Goal: Task Accomplishment & Management: Complete application form

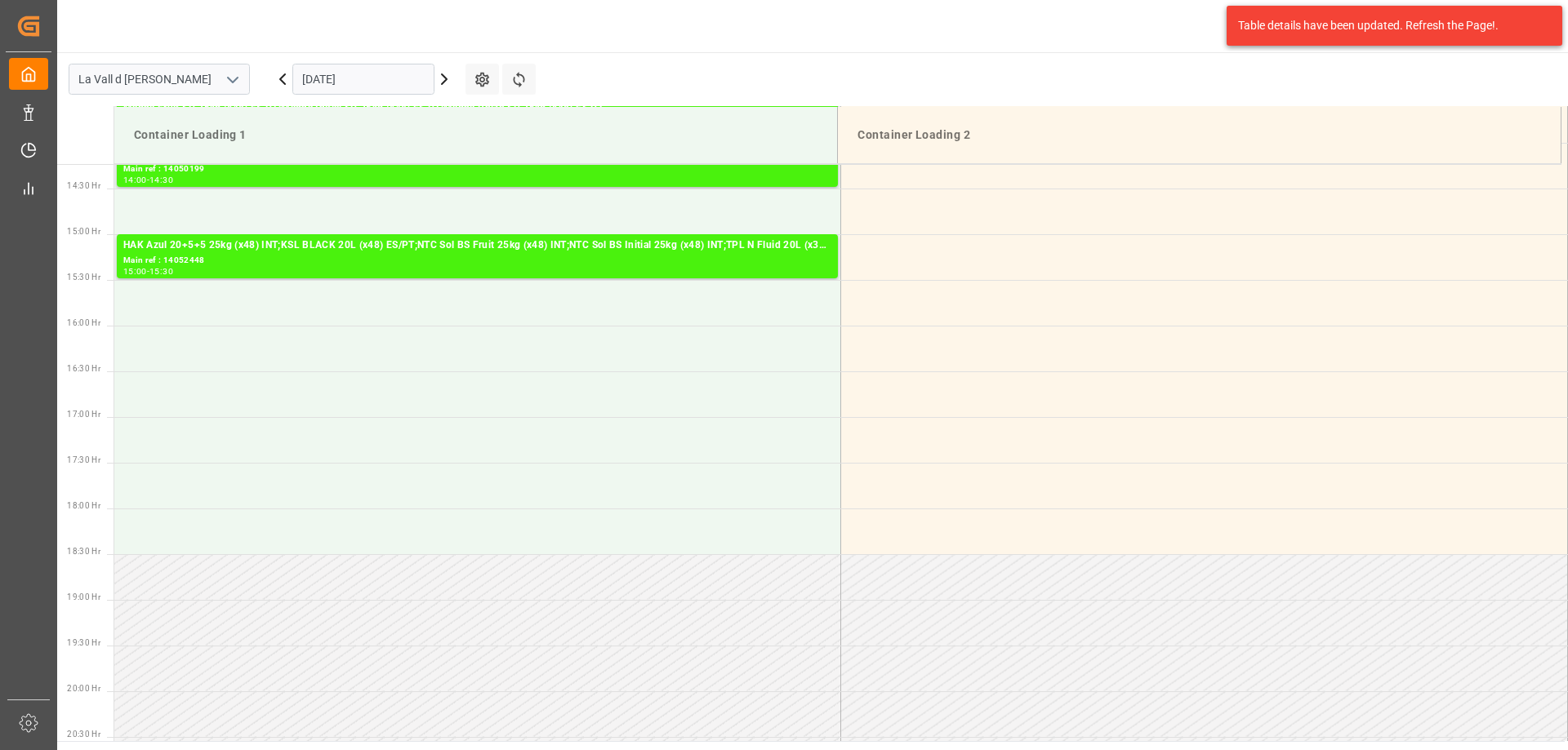
scroll to position [1360, 0]
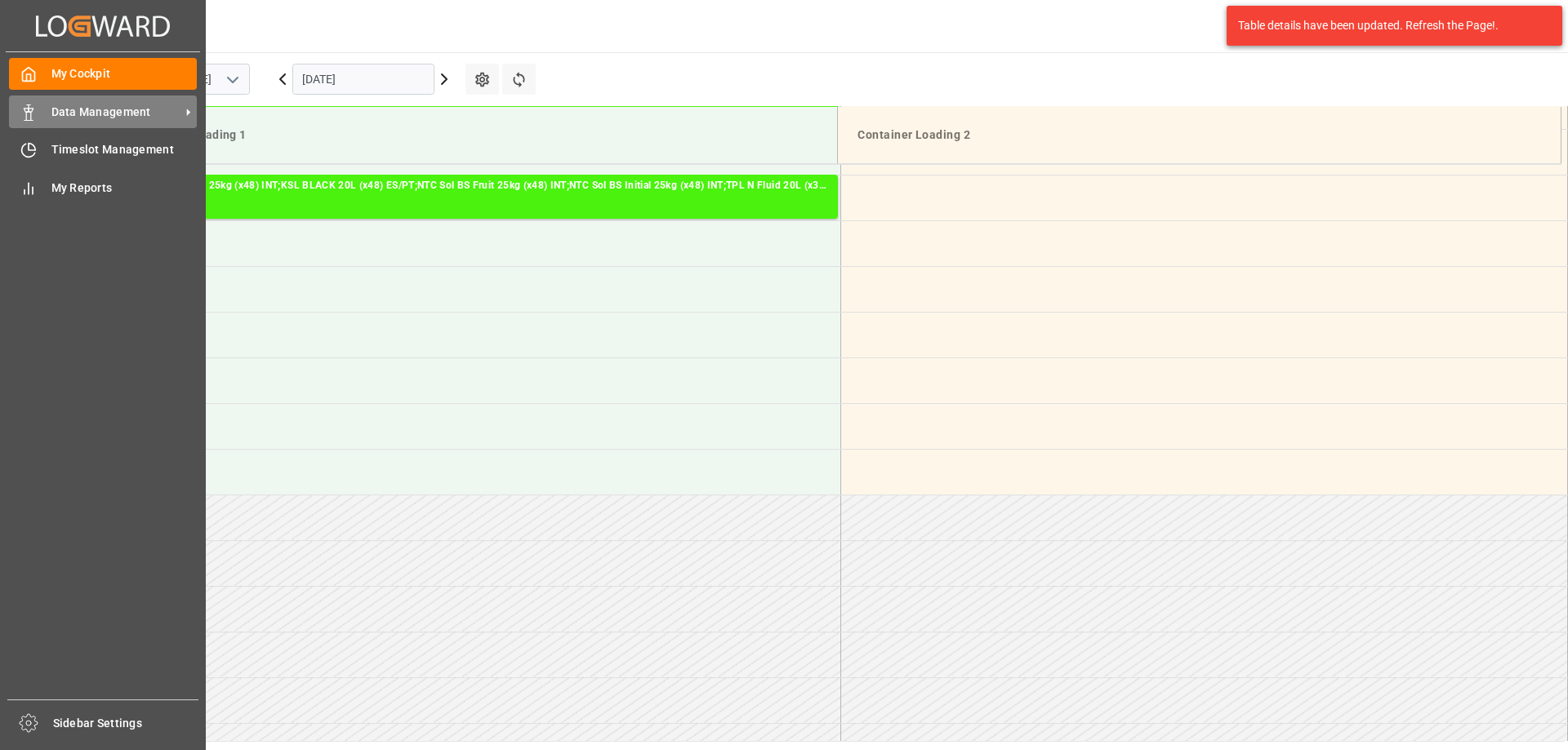
click at [126, 118] on span "Data Management" at bounding box center [115, 112] width 129 height 17
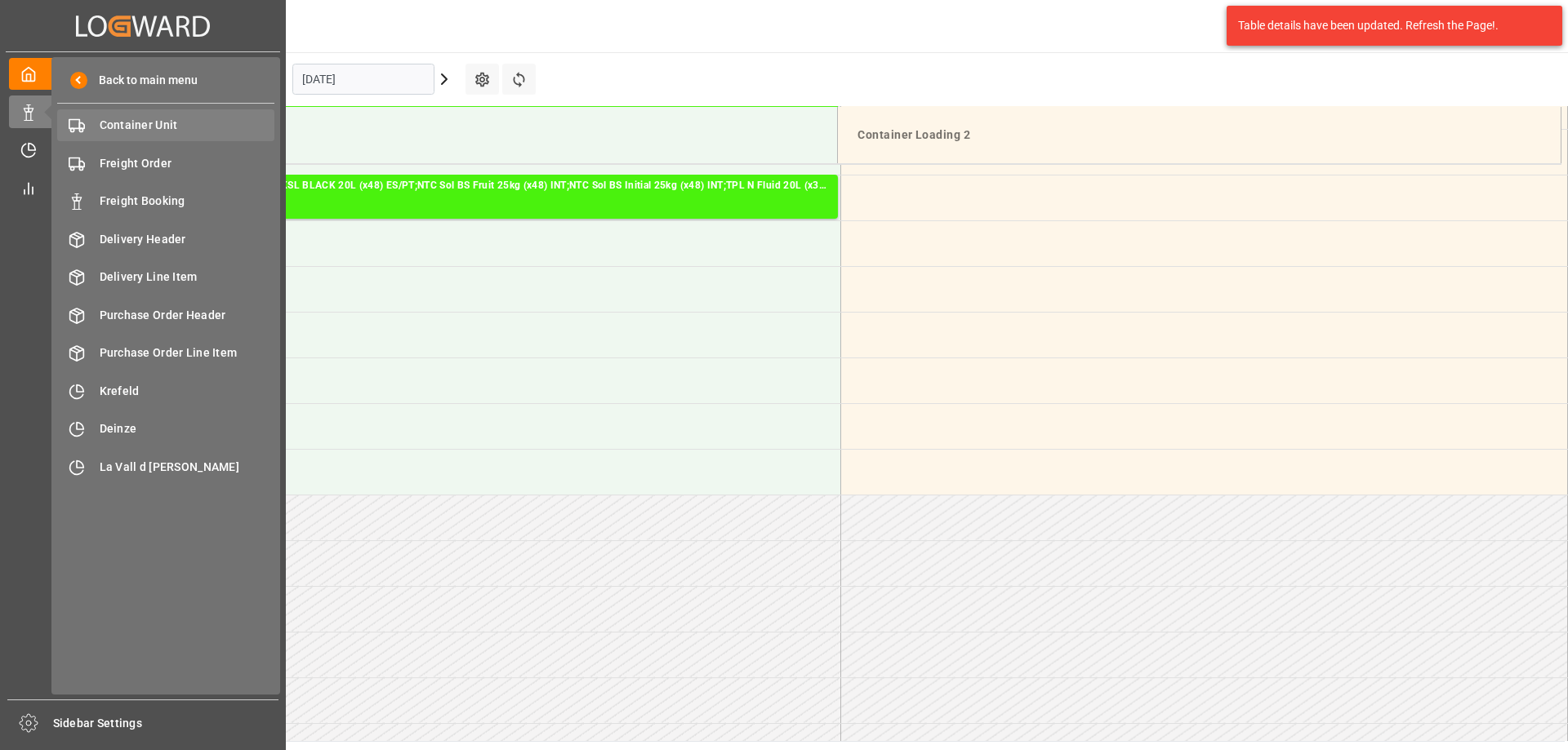
click at [158, 126] on span "Container Unit" at bounding box center [187, 125] width 176 height 17
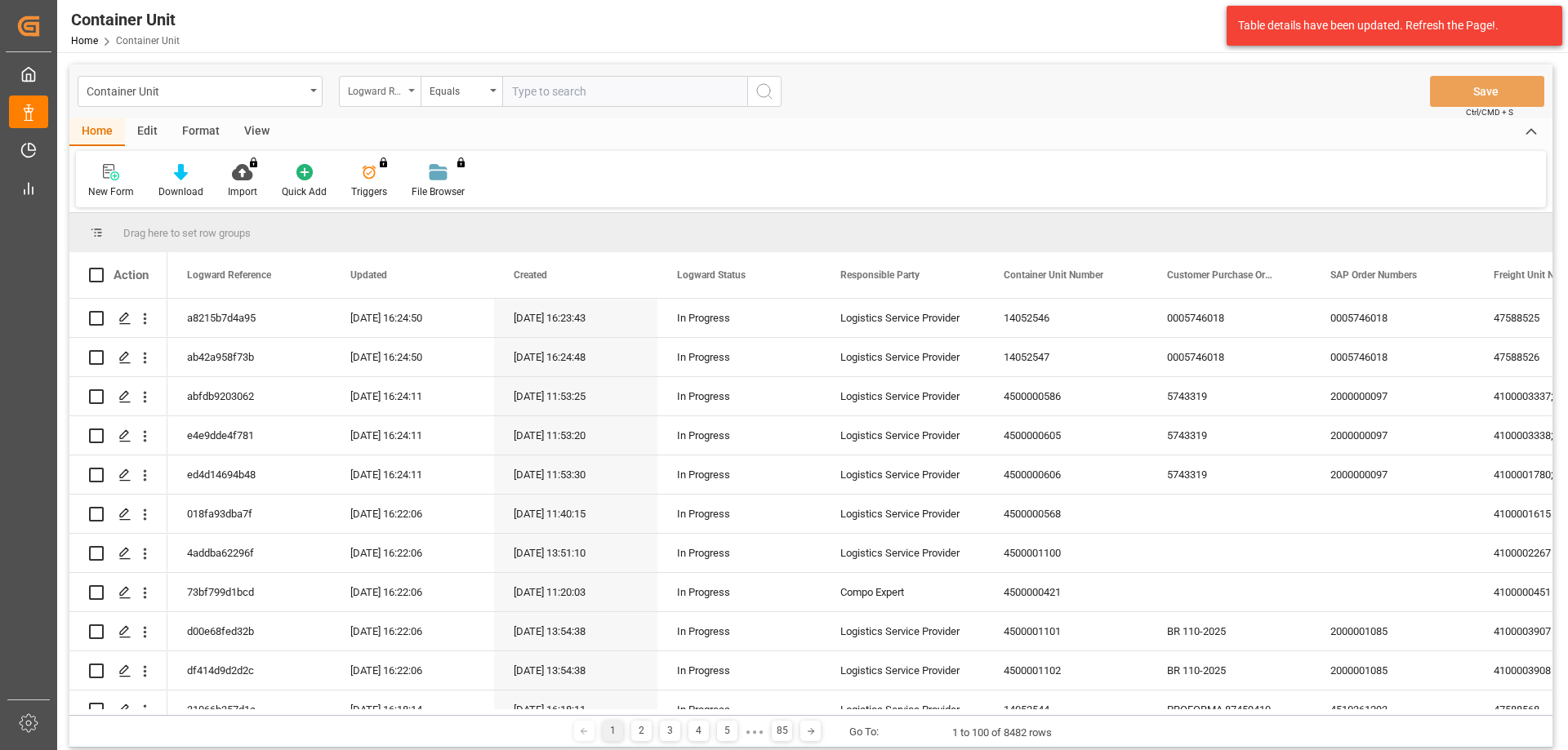
click at [379, 93] on div "Logward Reference" at bounding box center [376, 89] width 56 height 19
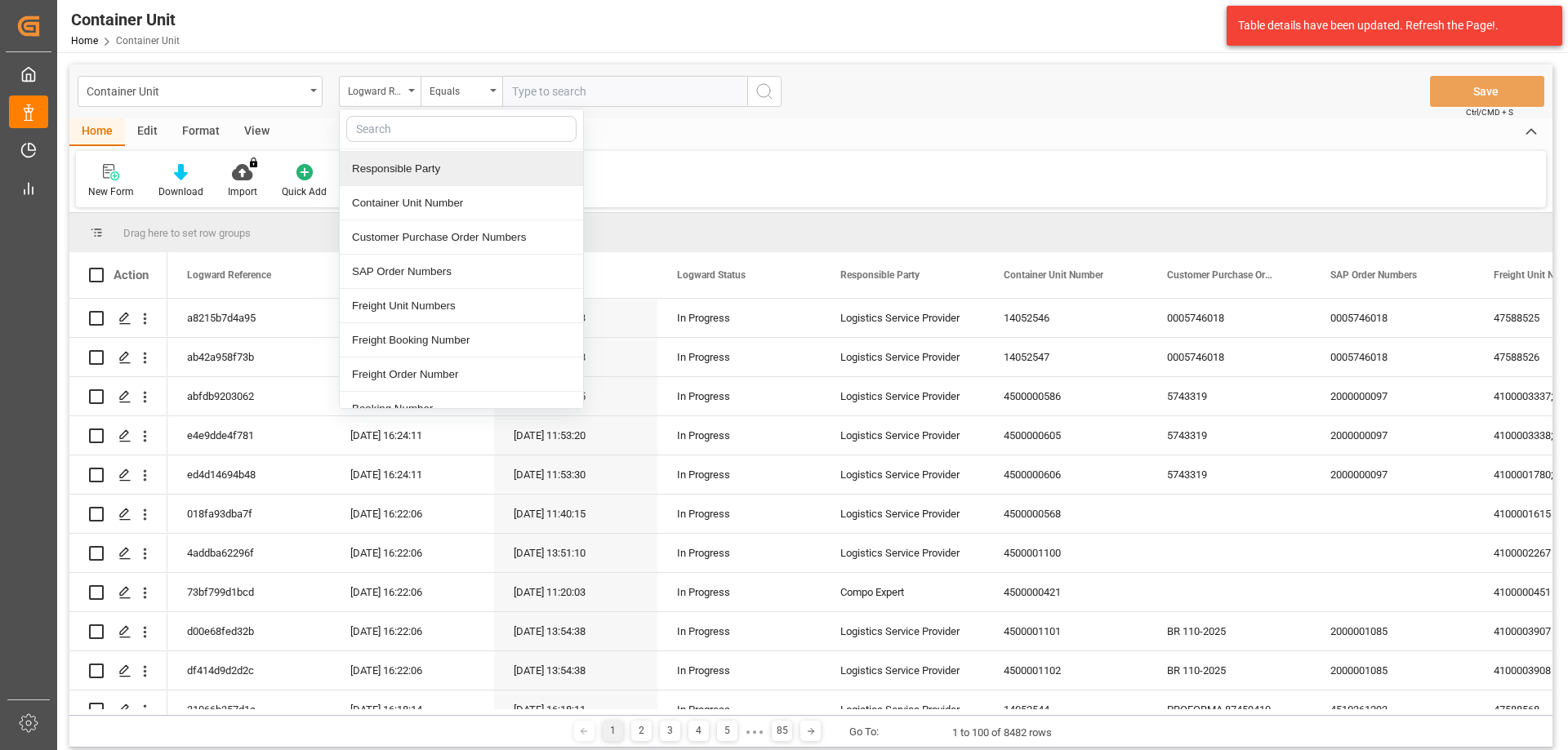
scroll to position [163, 0]
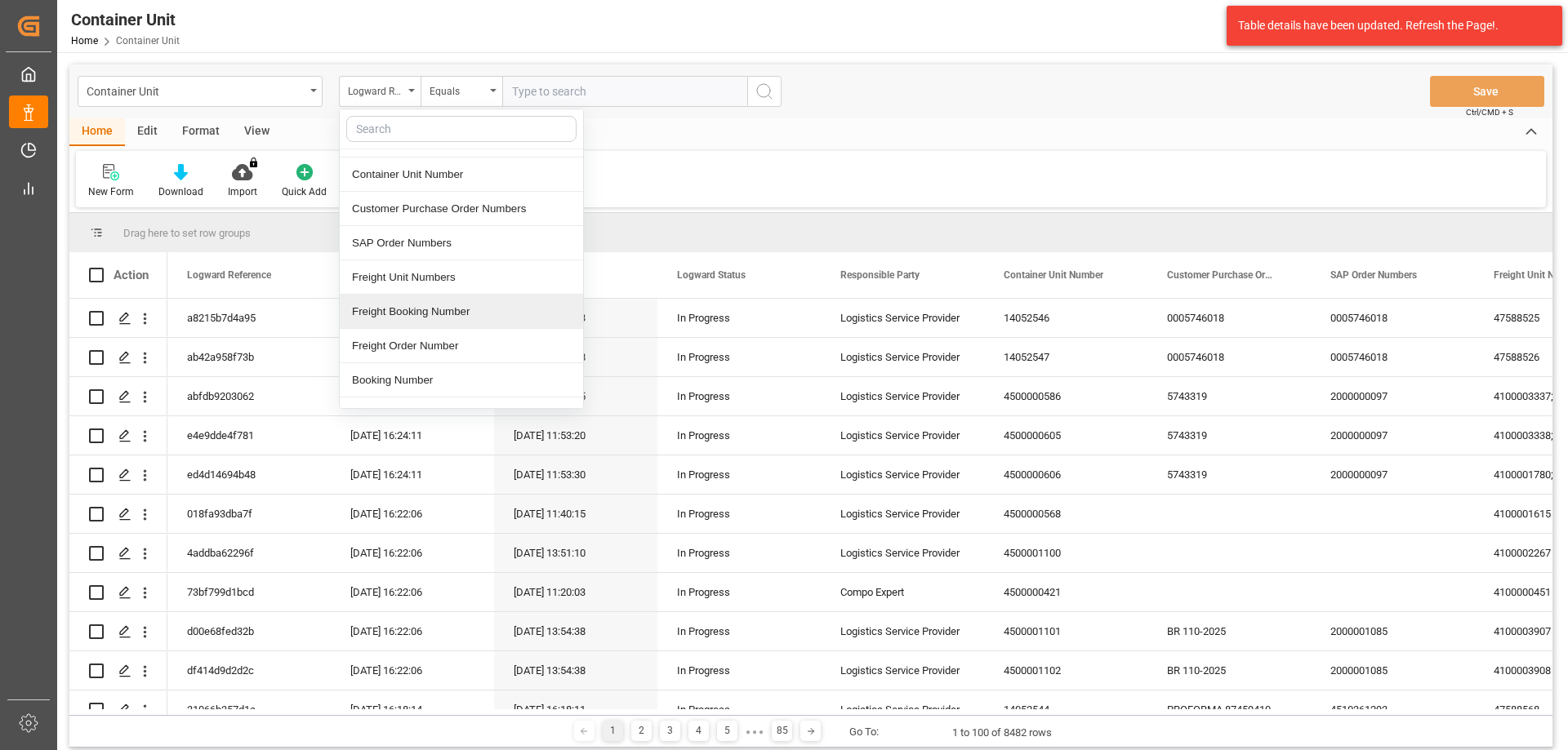
click at [434, 314] on div "Freight Booking Number" at bounding box center [461, 312] width 243 height 34
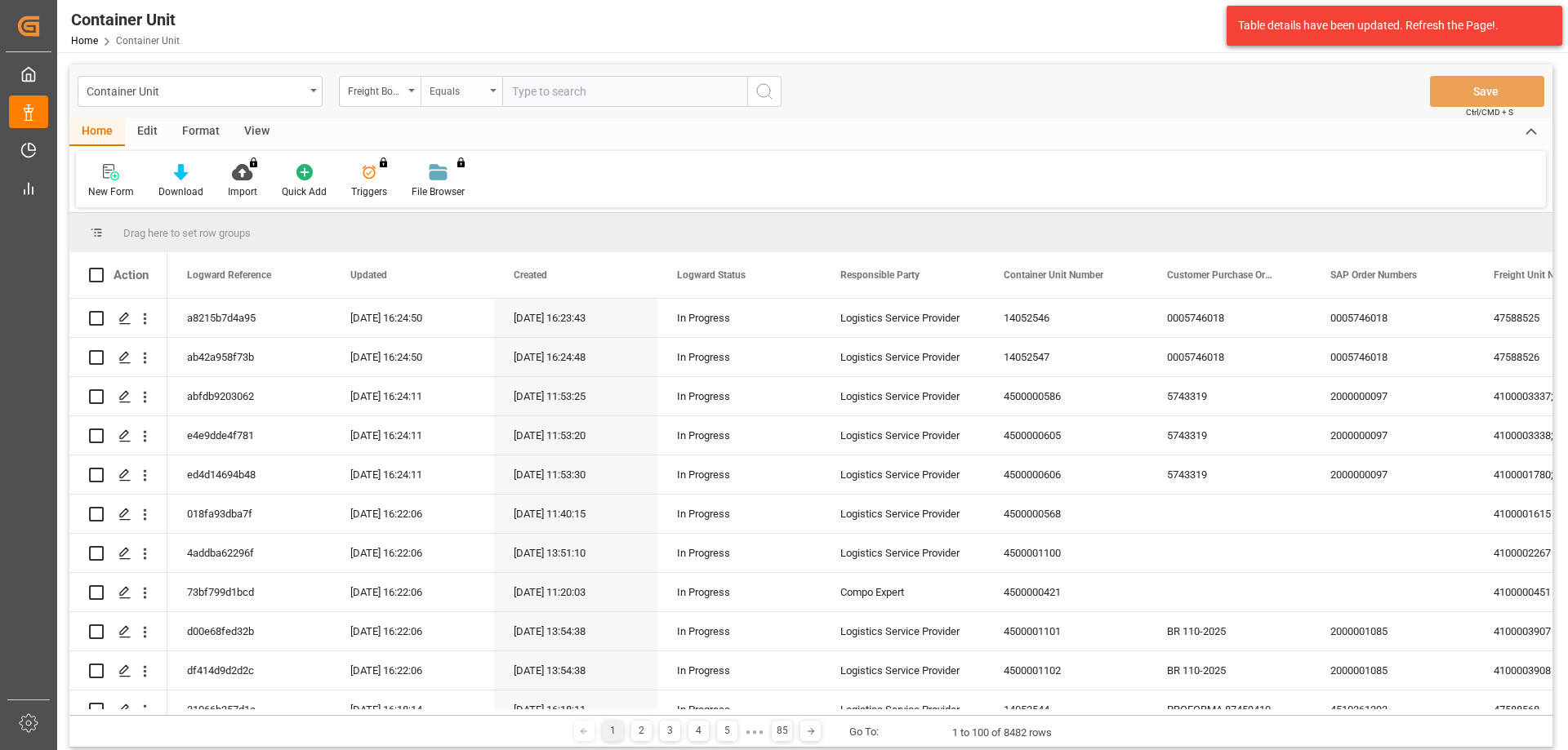
click at [470, 100] on div "Equals" at bounding box center [462, 91] width 82 height 31
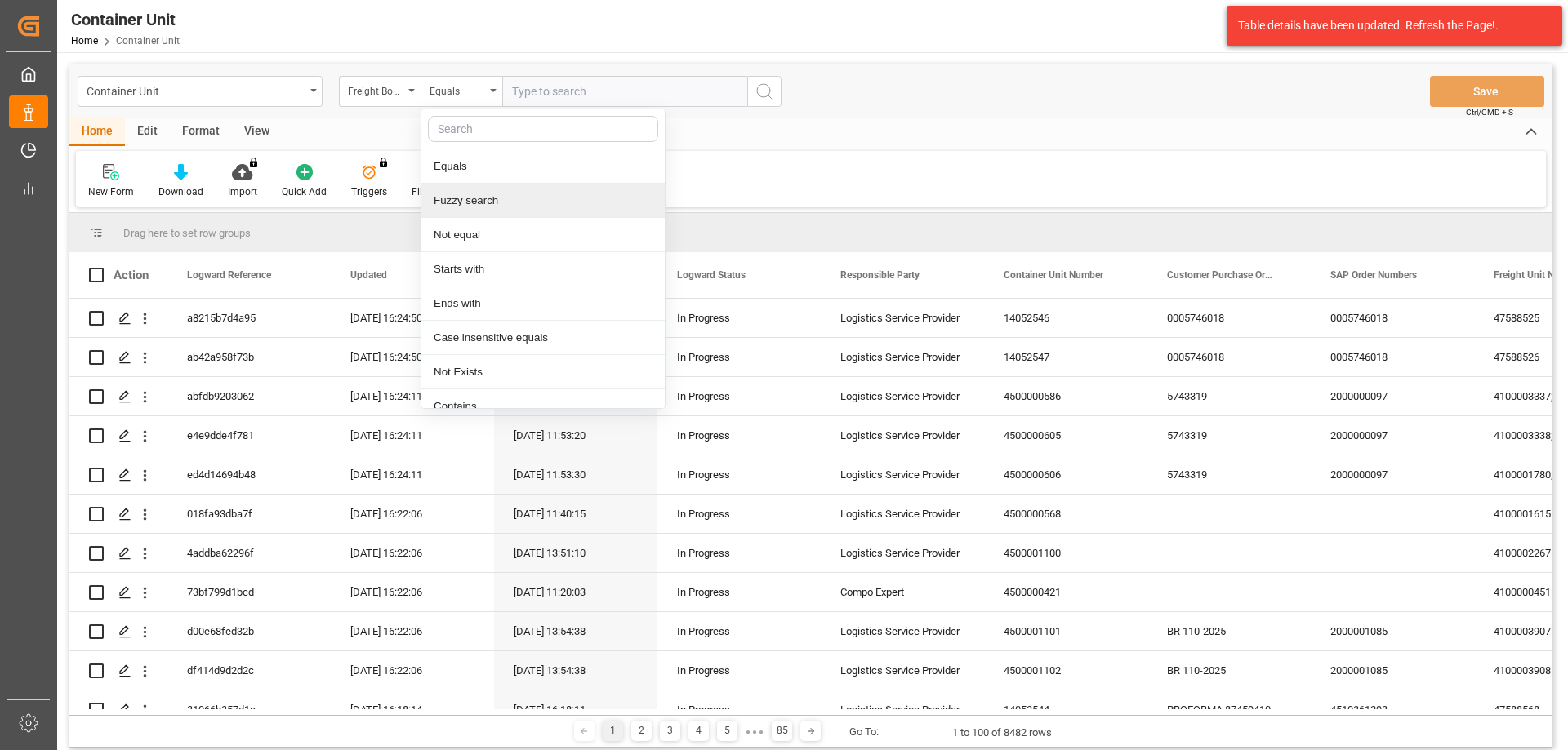
click at [477, 200] on div "Fuzzy search" at bounding box center [543, 200] width 243 height 34
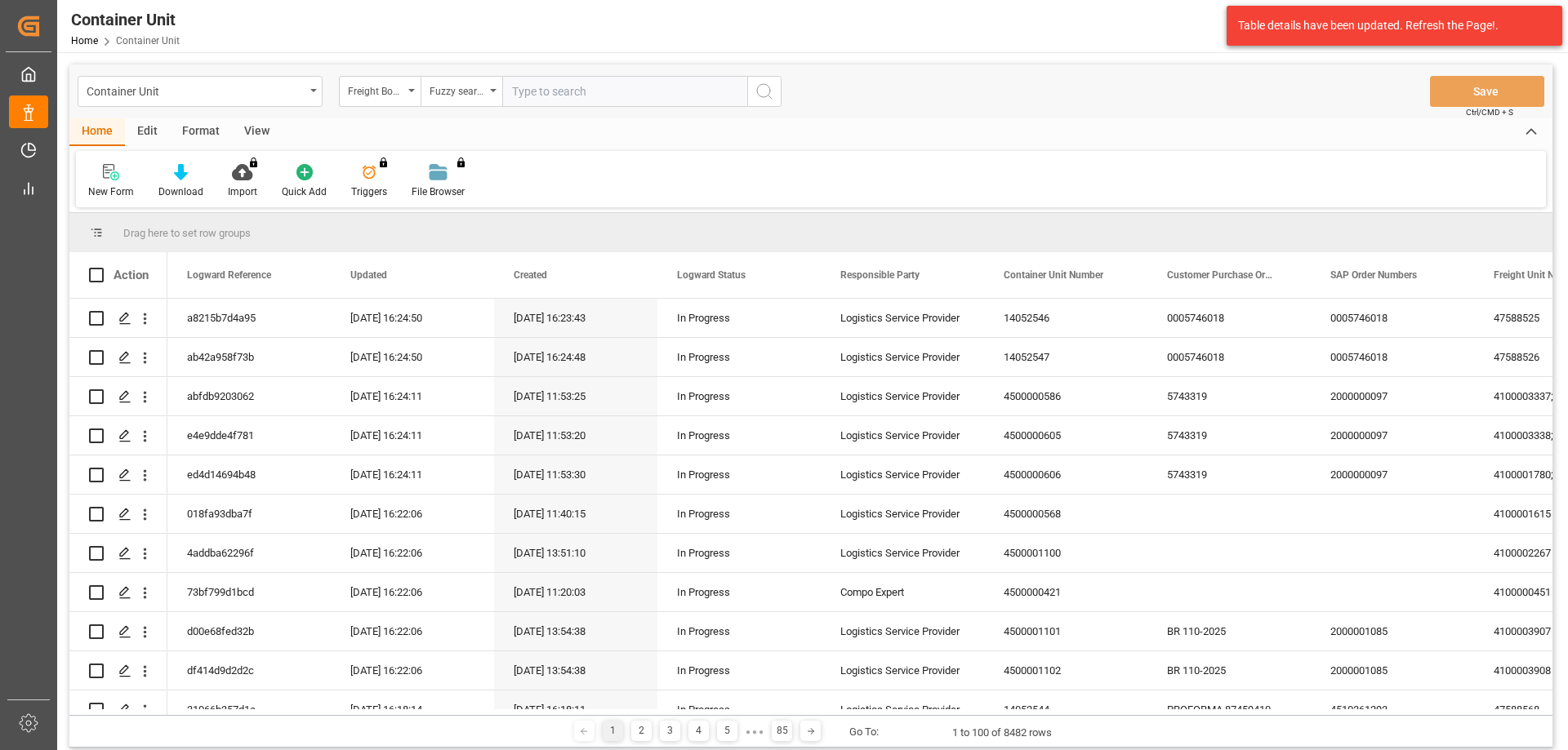
click at [534, 88] on input "text" at bounding box center [624, 91] width 245 height 31
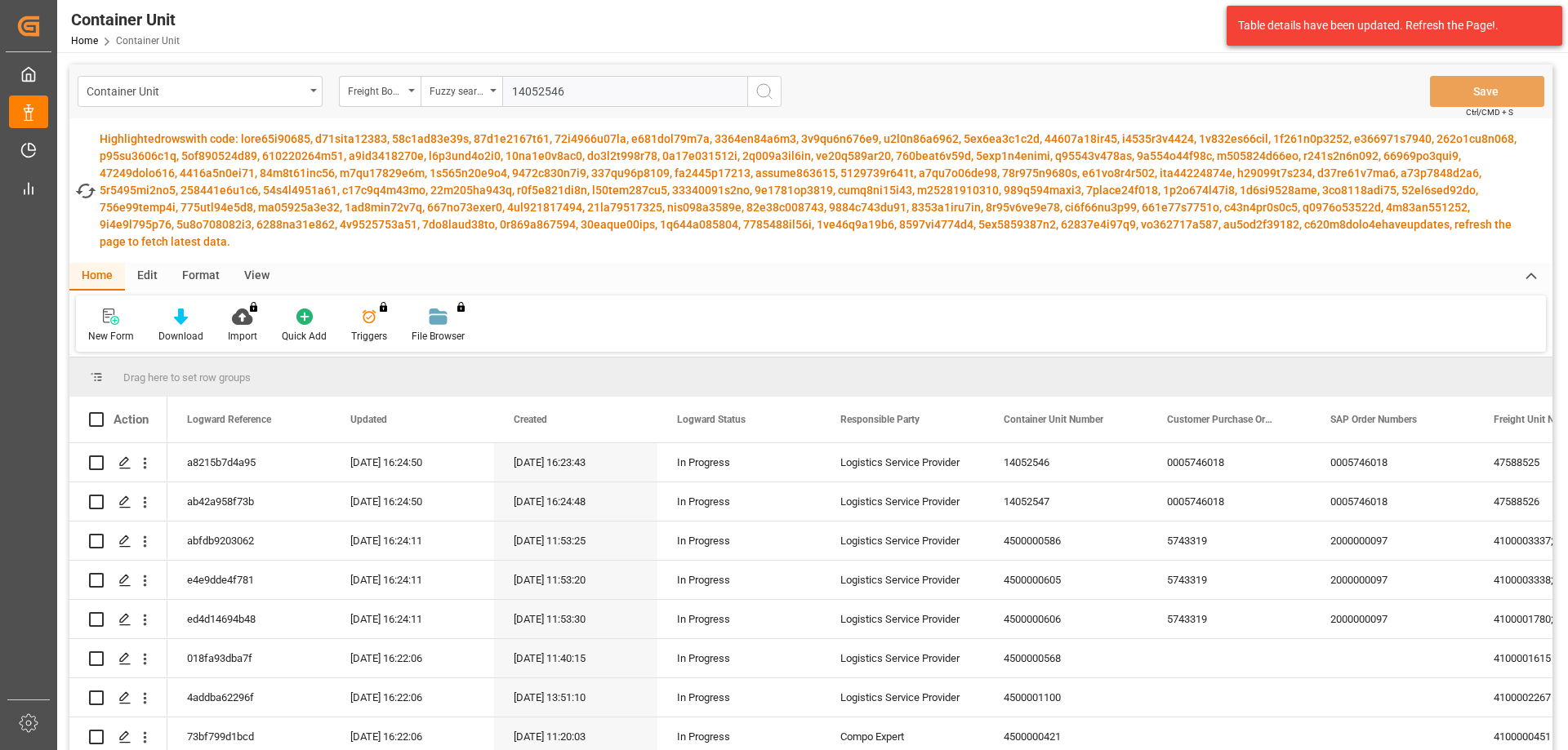
type input "14052546"
click at [761, 96] on icon "search button" at bounding box center [764, 91] width 20 height 20
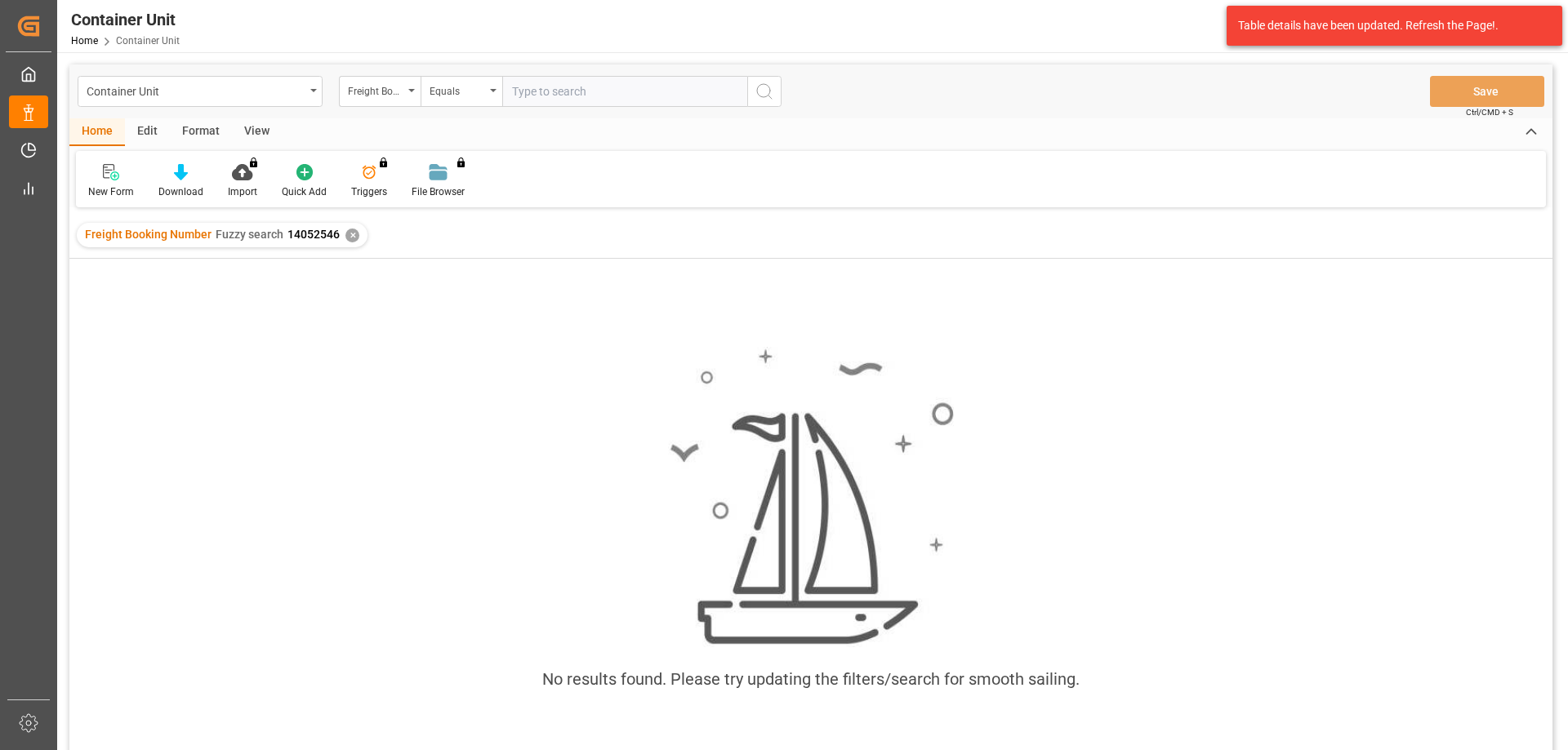
click at [351, 238] on div "✕" at bounding box center [352, 235] width 14 height 14
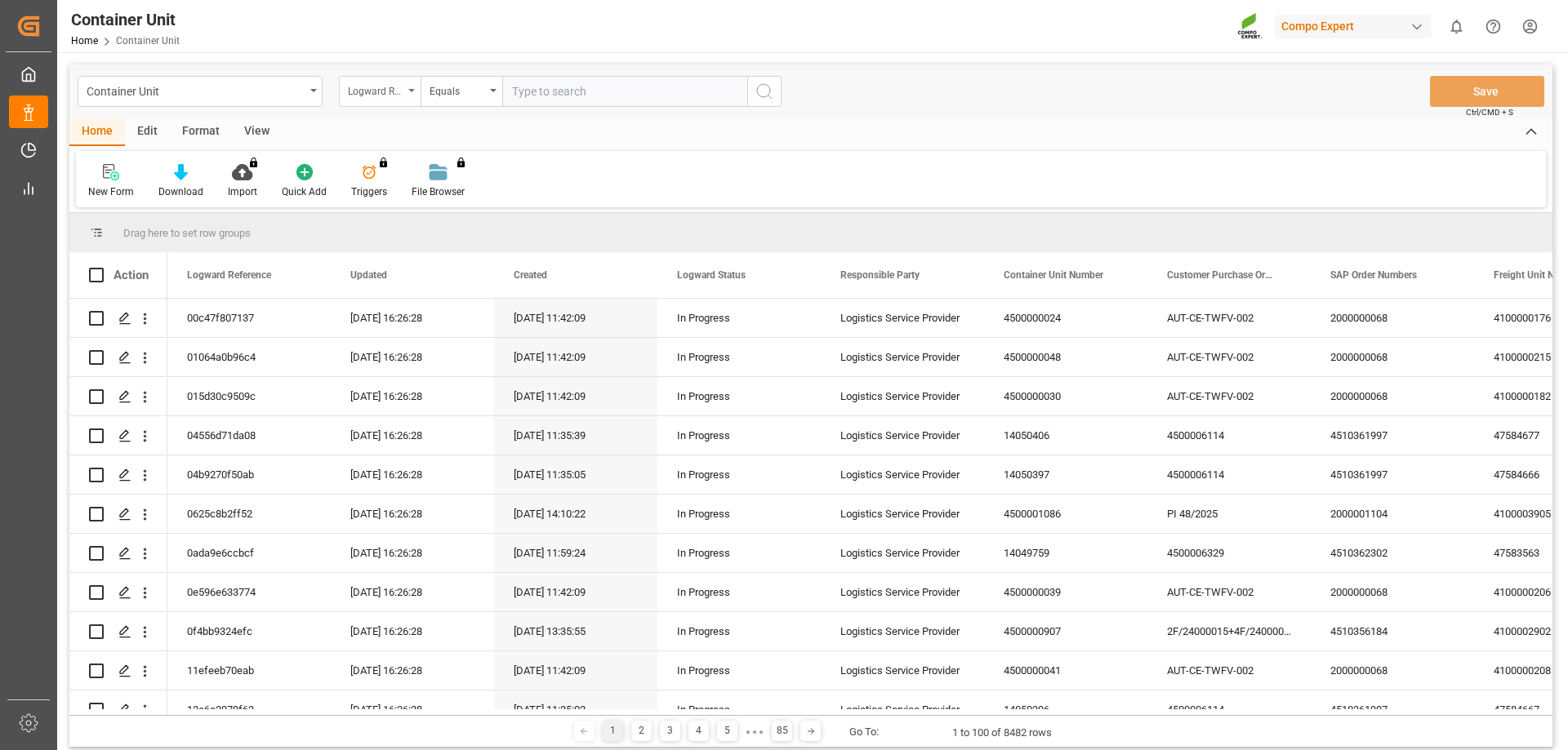
click at [410, 94] on div "Logward Reference" at bounding box center [380, 91] width 82 height 31
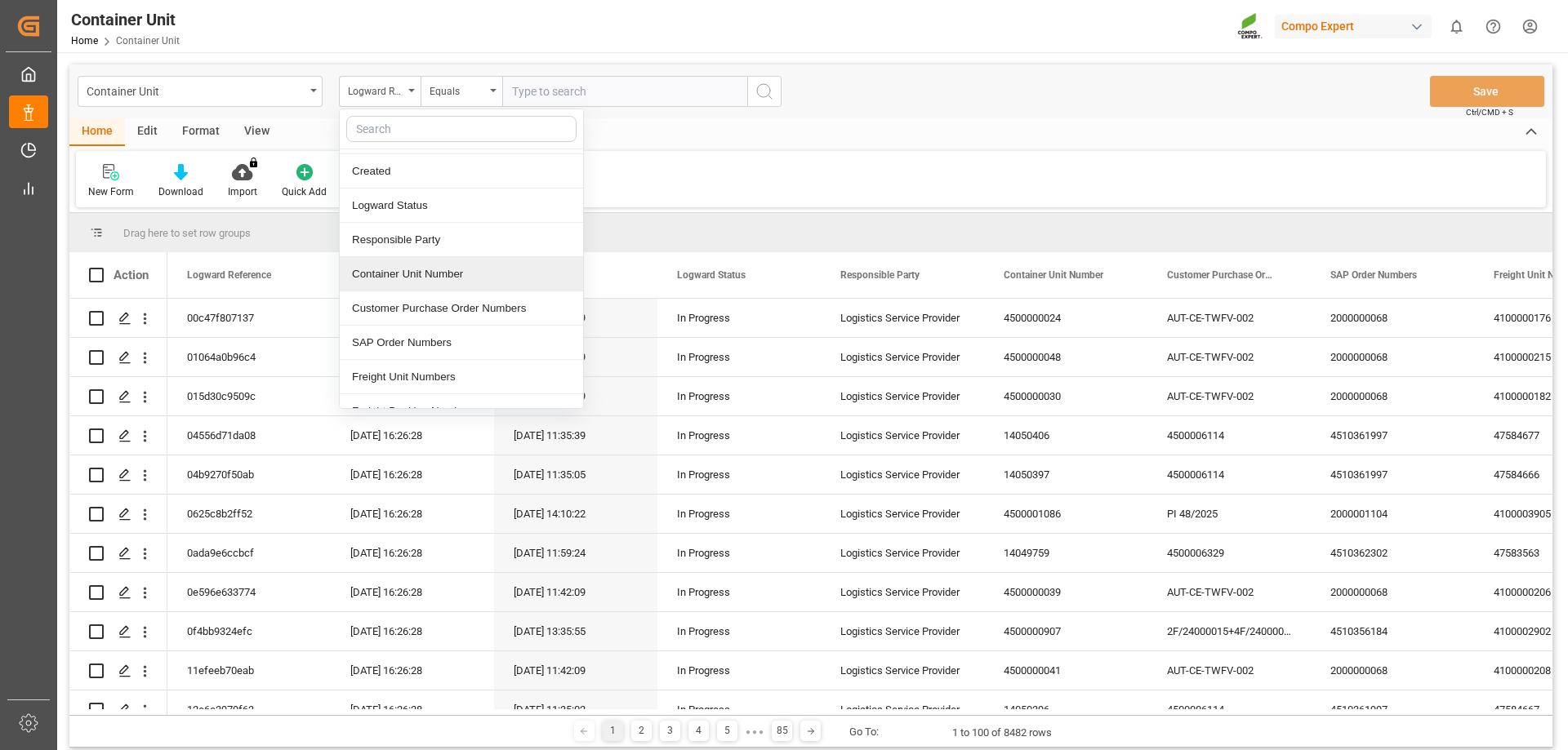
scroll to position [163, 0]
click at [414, 315] on div "Freight Booking Number" at bounding box center [461, 312] width 243 height 34
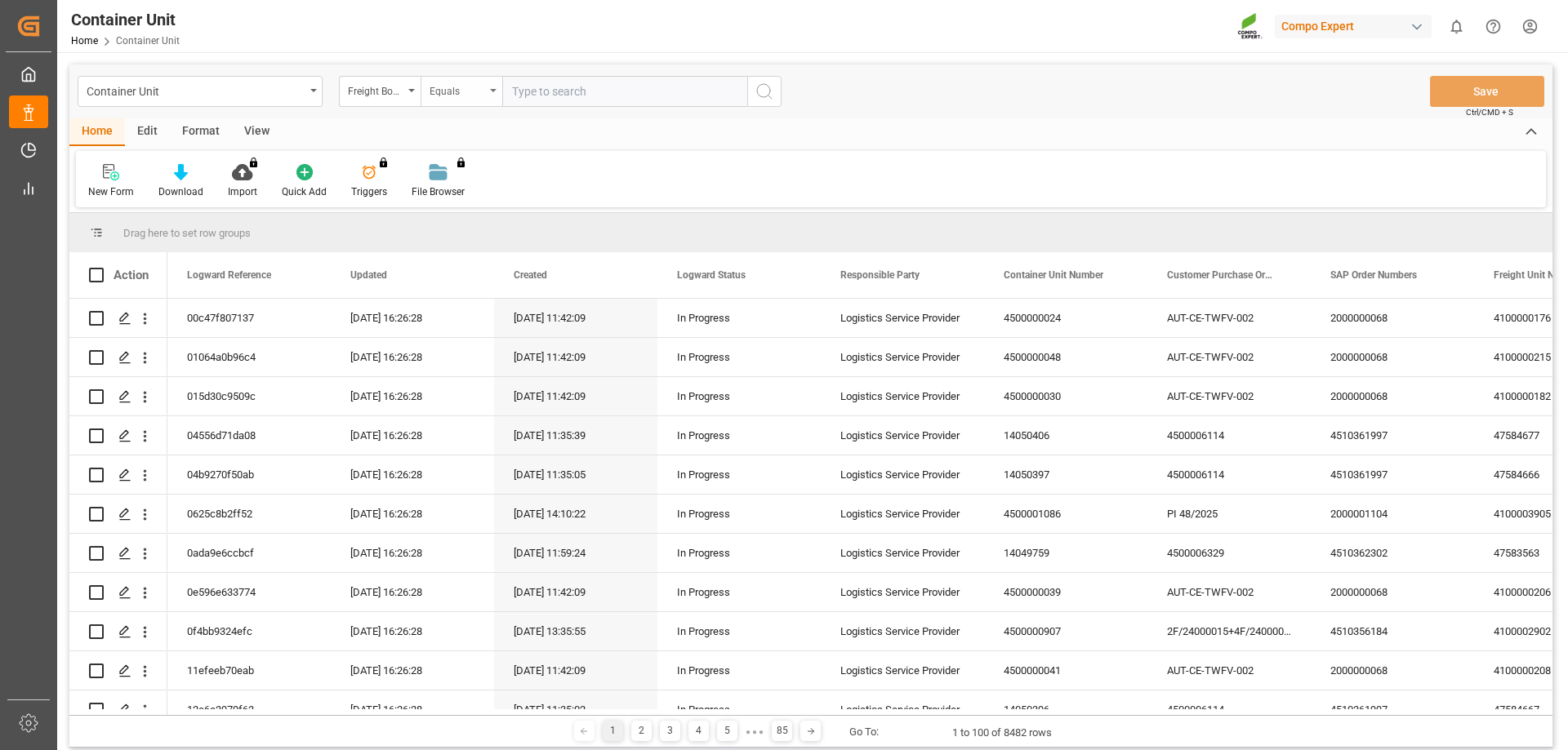
click at [482, 94] on div "Equals" at bounding box center [457, 89] width 56 height 19
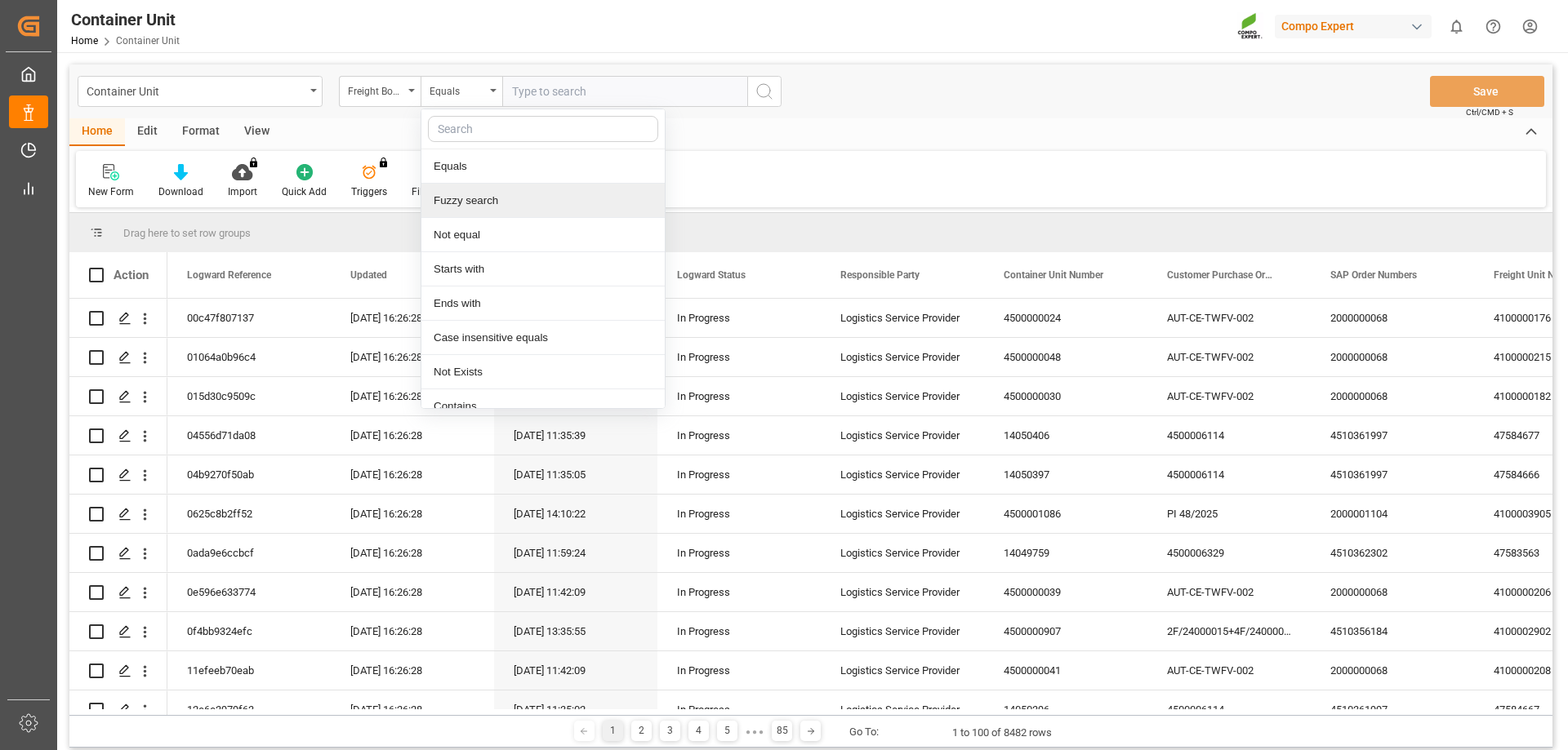
click at [468, 205] on div "Fuzzy search" at bounding box center [543, 200] width 243 height 34
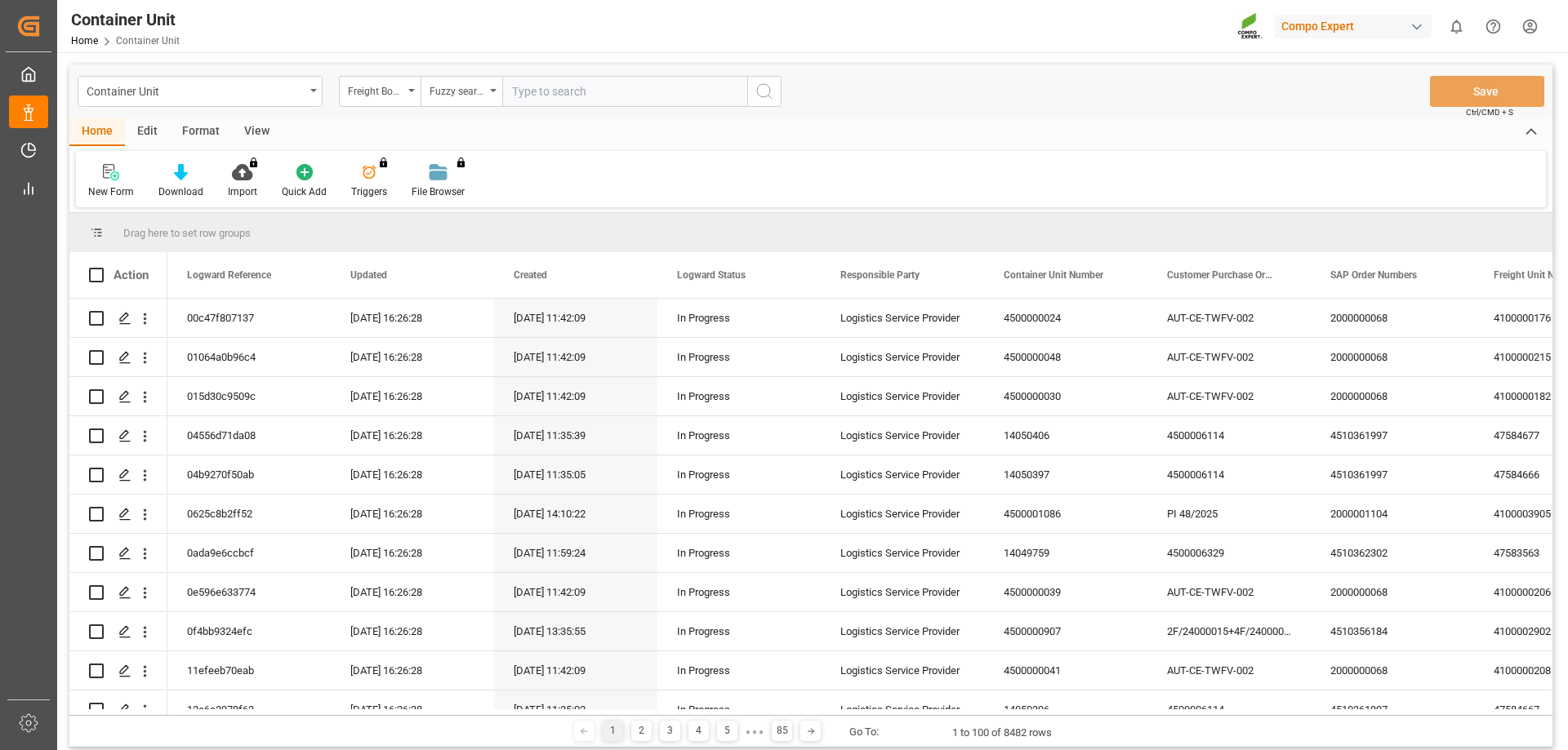
click at [547, 93] on input "text" at bounding box center [624, 91] width 245 height 31
type input "14052545"
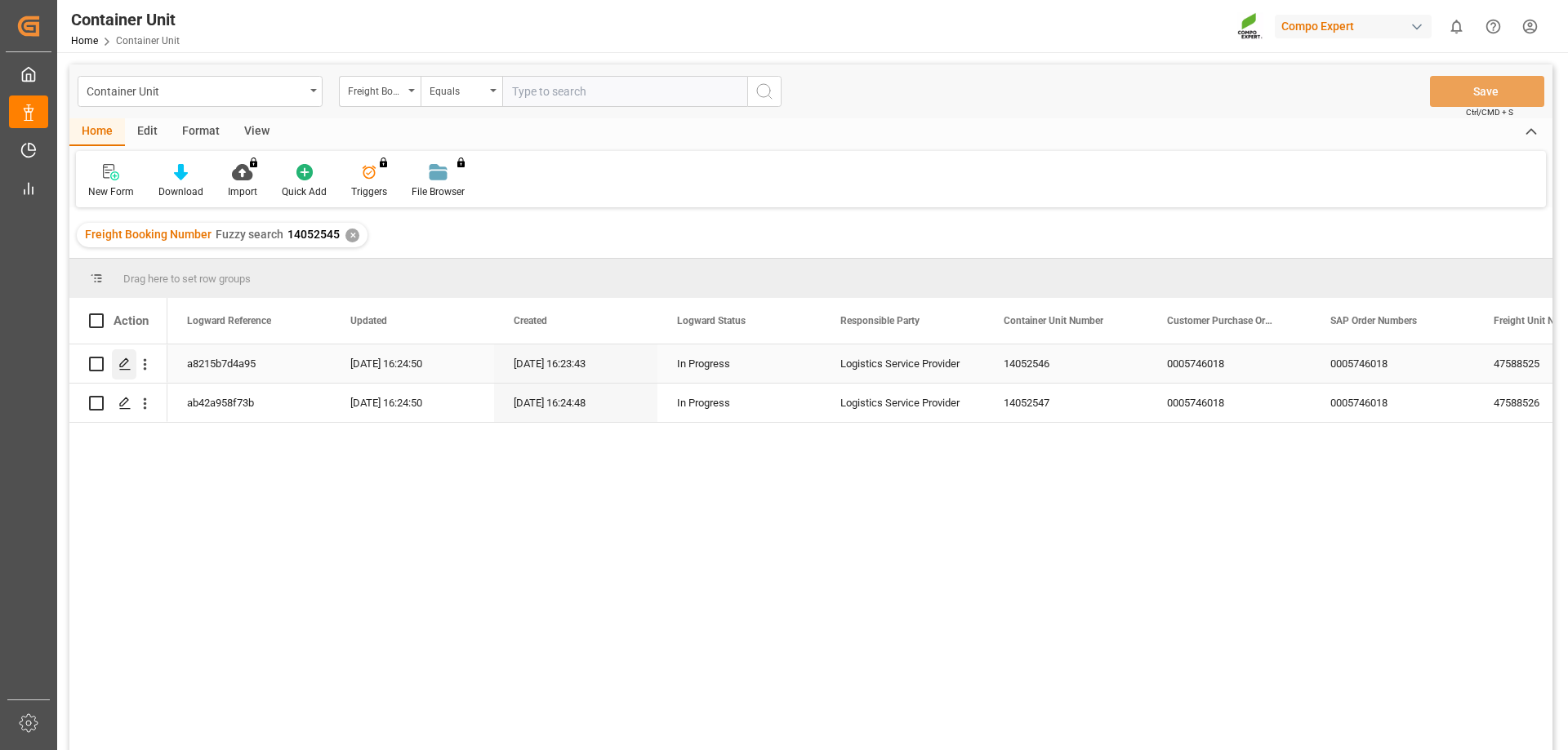
click at [126, 368] on icon "Press SPACE to select this row." at bounding box center [125, 364] width 13 height 13
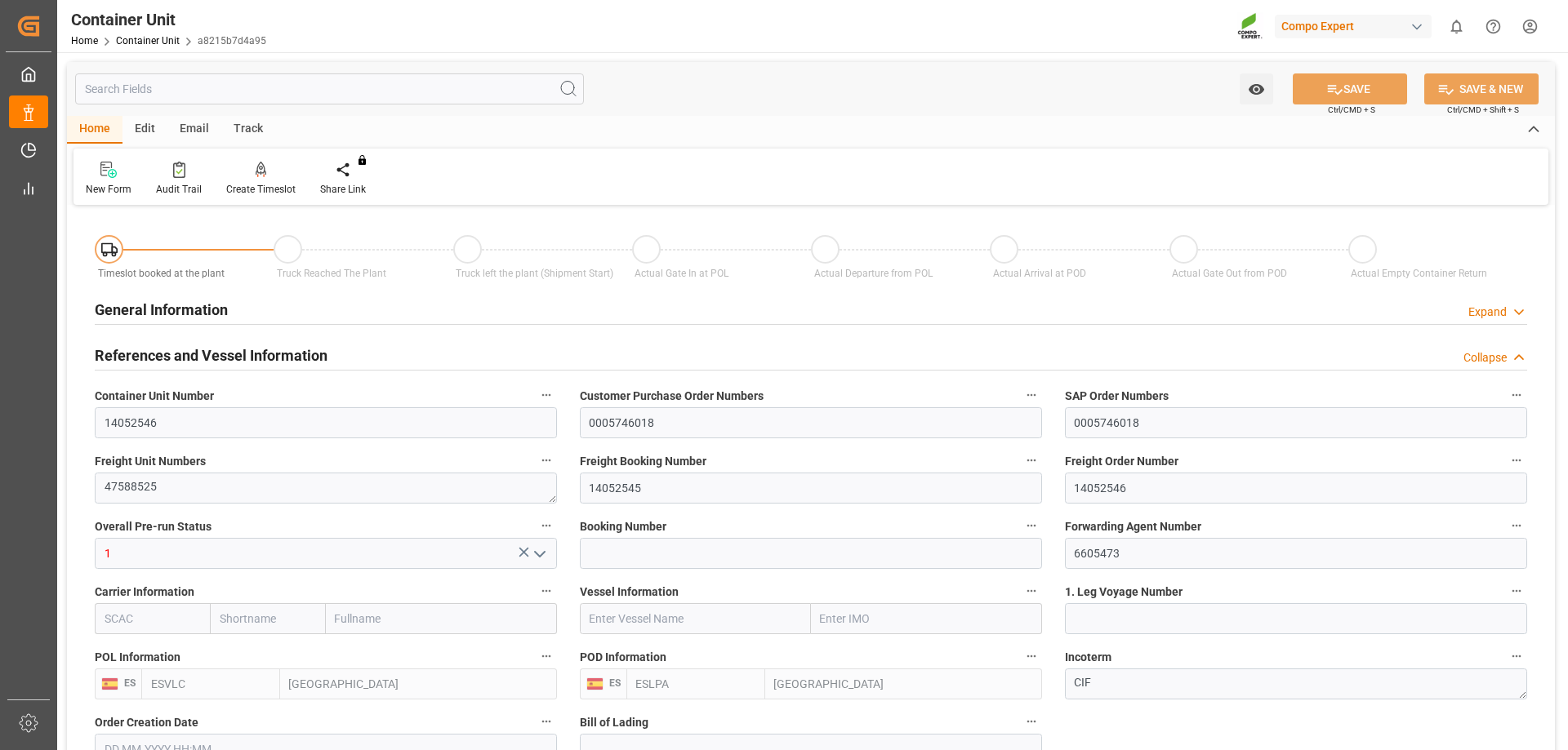
type input "ESVLC"
type input "ESLPA"
type input "7"
type input "0"
type input "8"
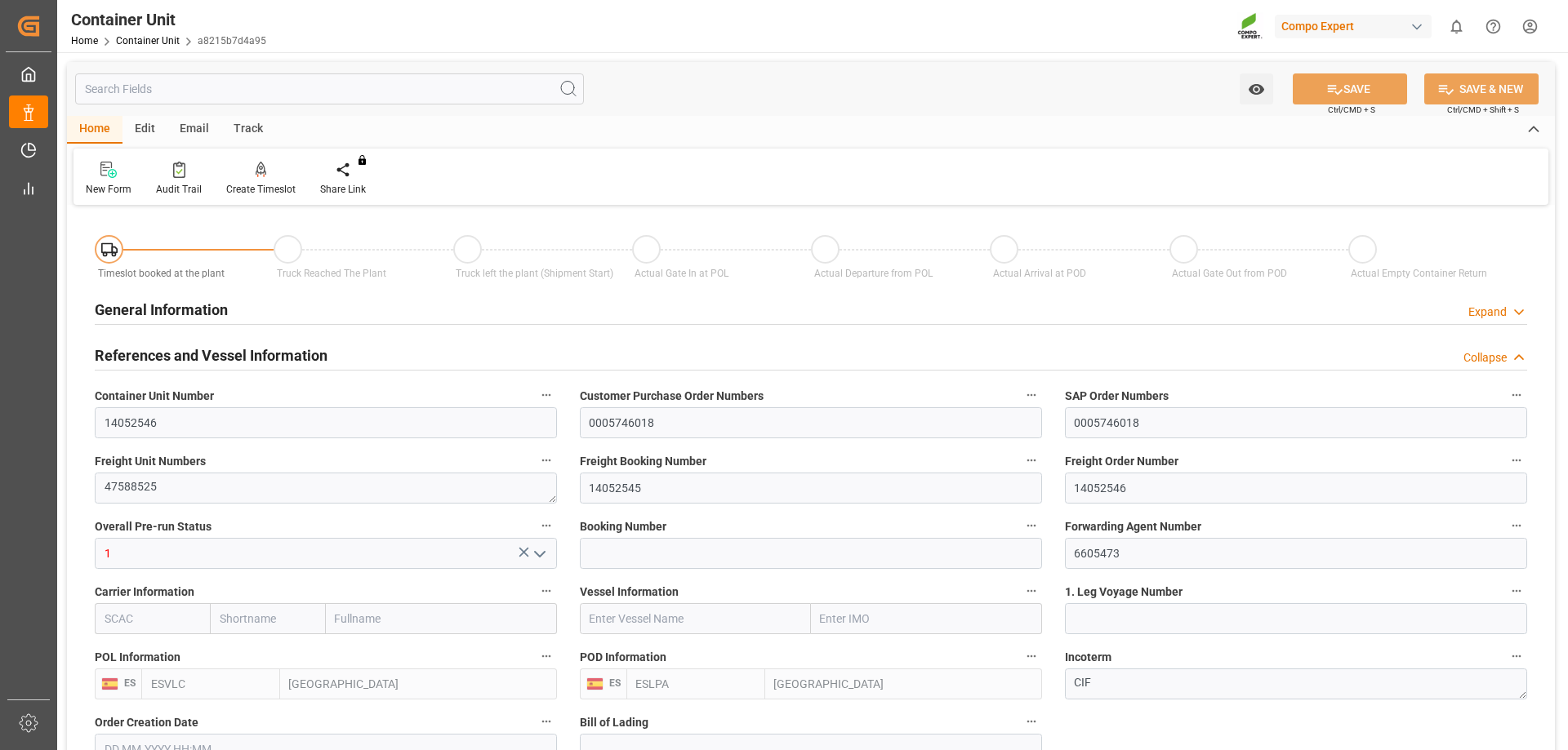
type input "0"
type input "40"
type input "22354.08"
type input "17.09.2025 16:23"
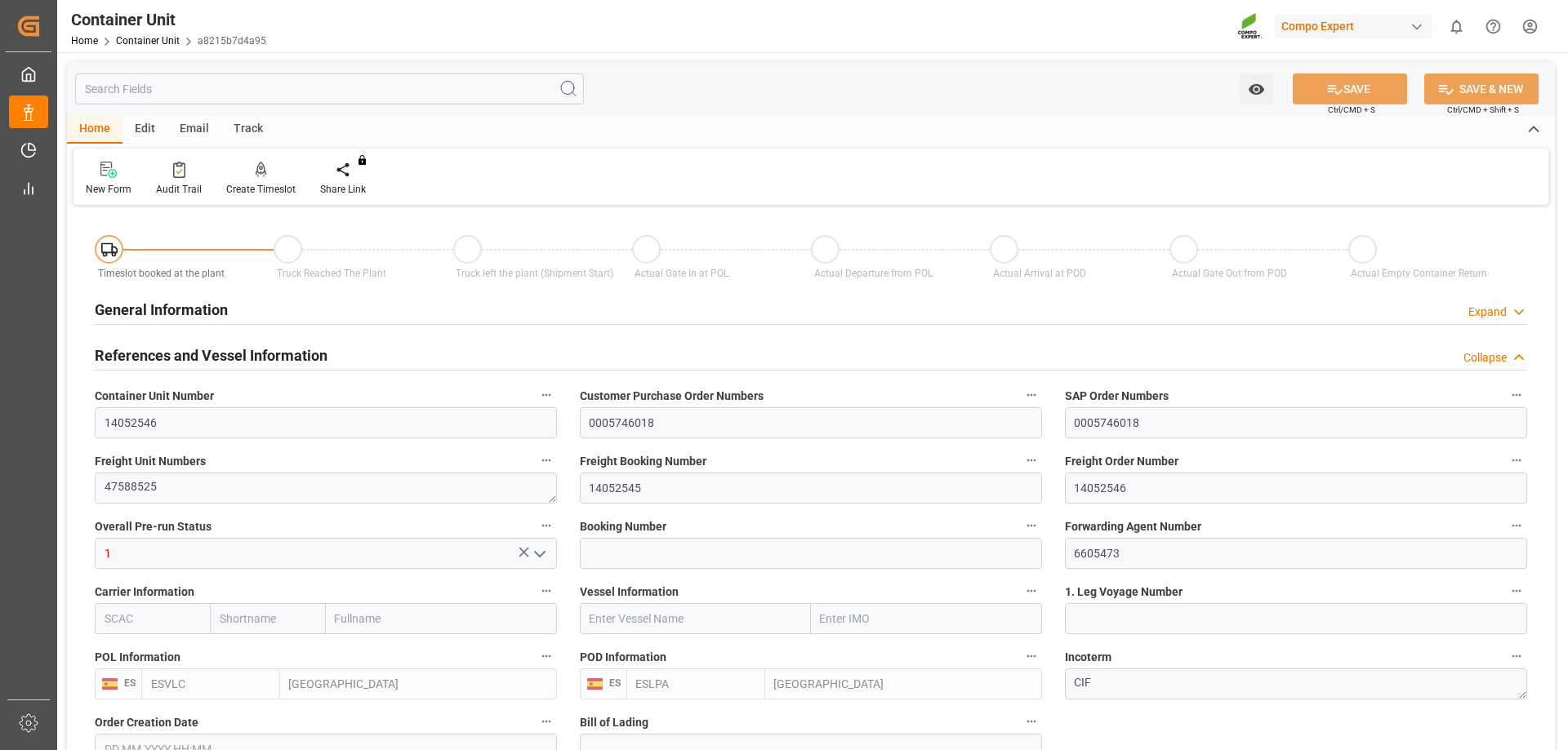
type input "[DATE]"
click at [266, 156] on div "New Form Audit Trail Create Timeslot Share Link You don't have permission for t…" at bounding box center [811, 177] width 1475 height 57
click at [261, 179] on div "Create Timeslot" at bounding box center [261, 179] width 94 height 36
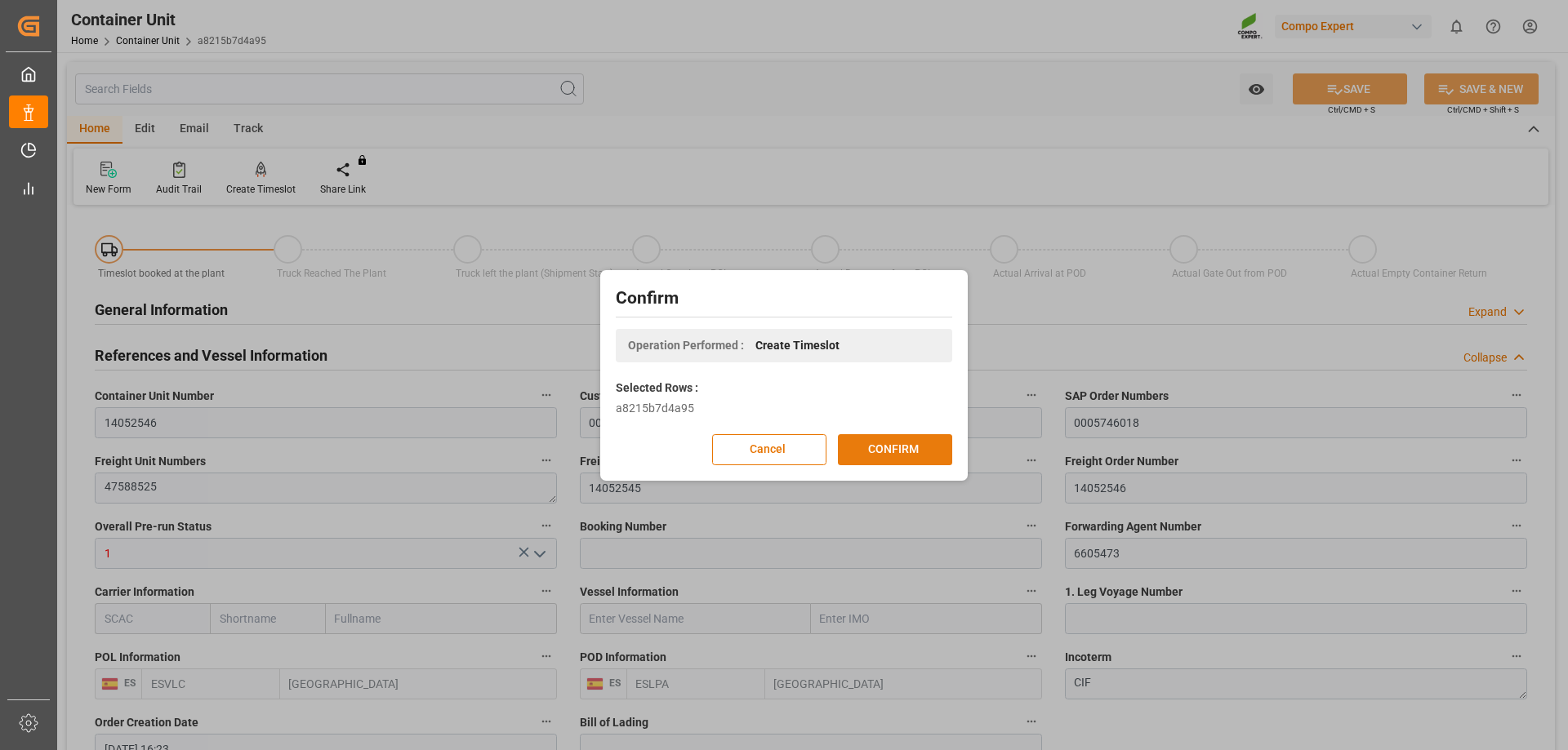
click at [878, 449] on button "CONFIRM" at bounding box center [895, 449] width 115 height 31
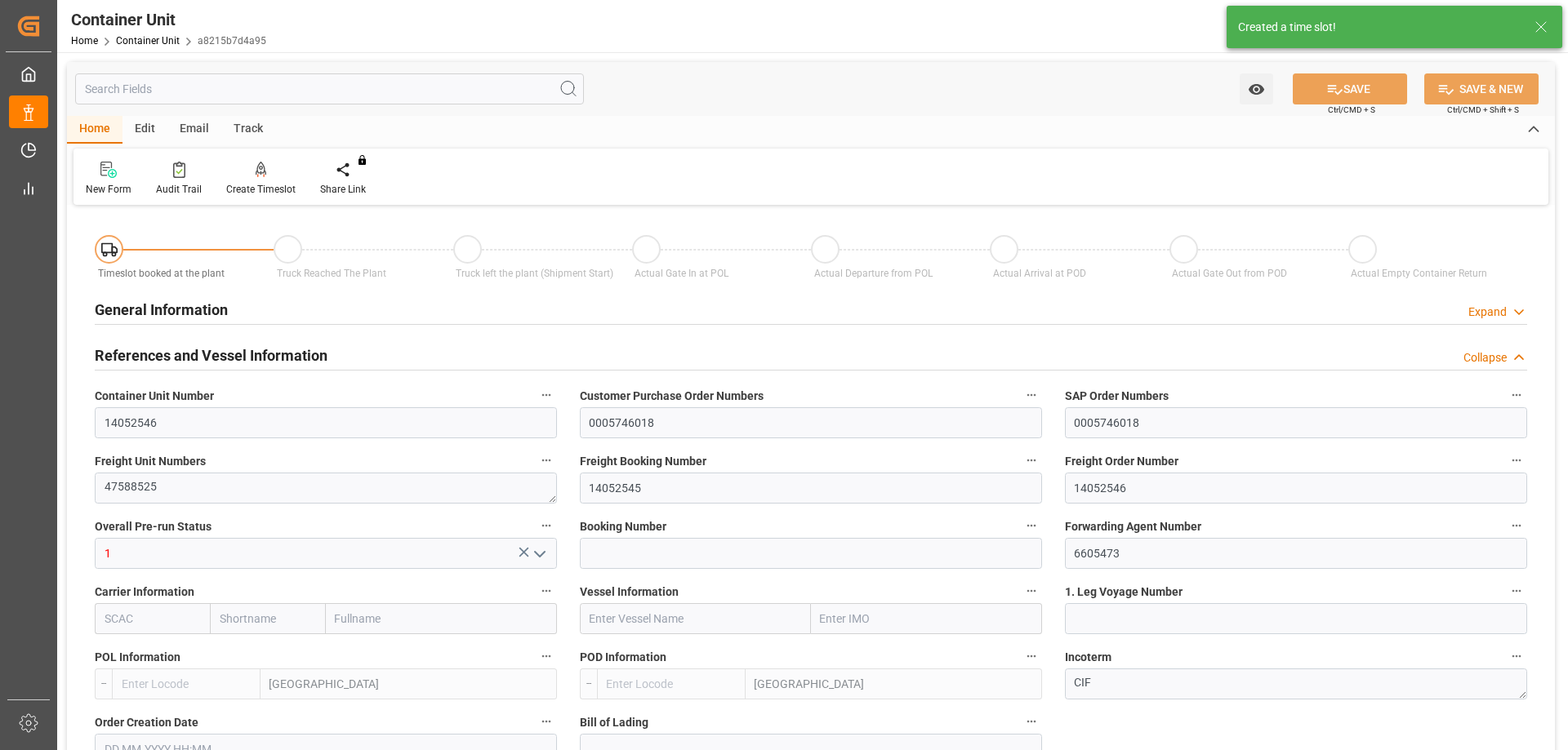
type input "ESVLC"
type input "ESLPA"
type input "7"
type input "0"
type input "8"
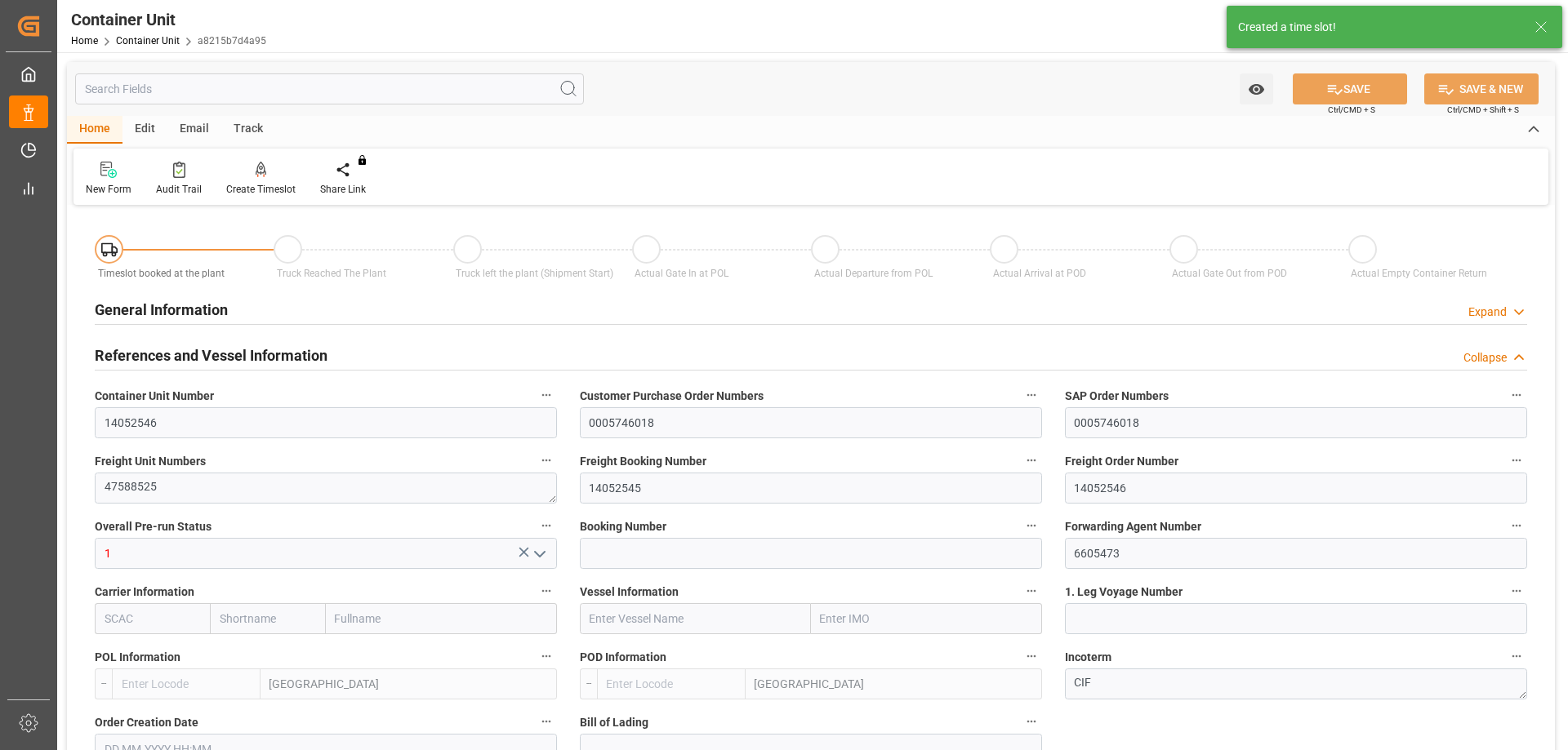
type input "0"
type input "40"
type input "22354.08"
type input "17.09.2025 16:23"
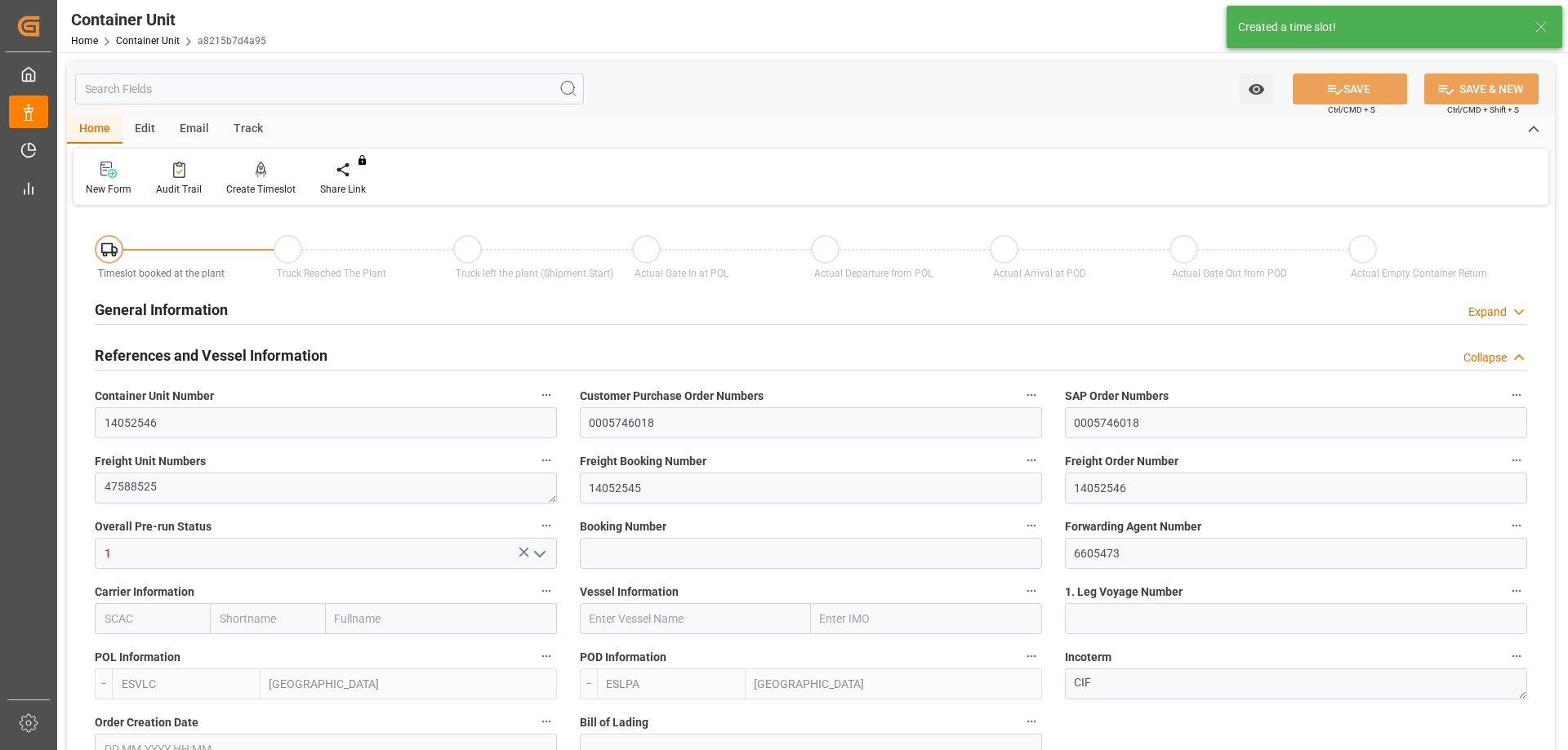
type input "[DATE]"
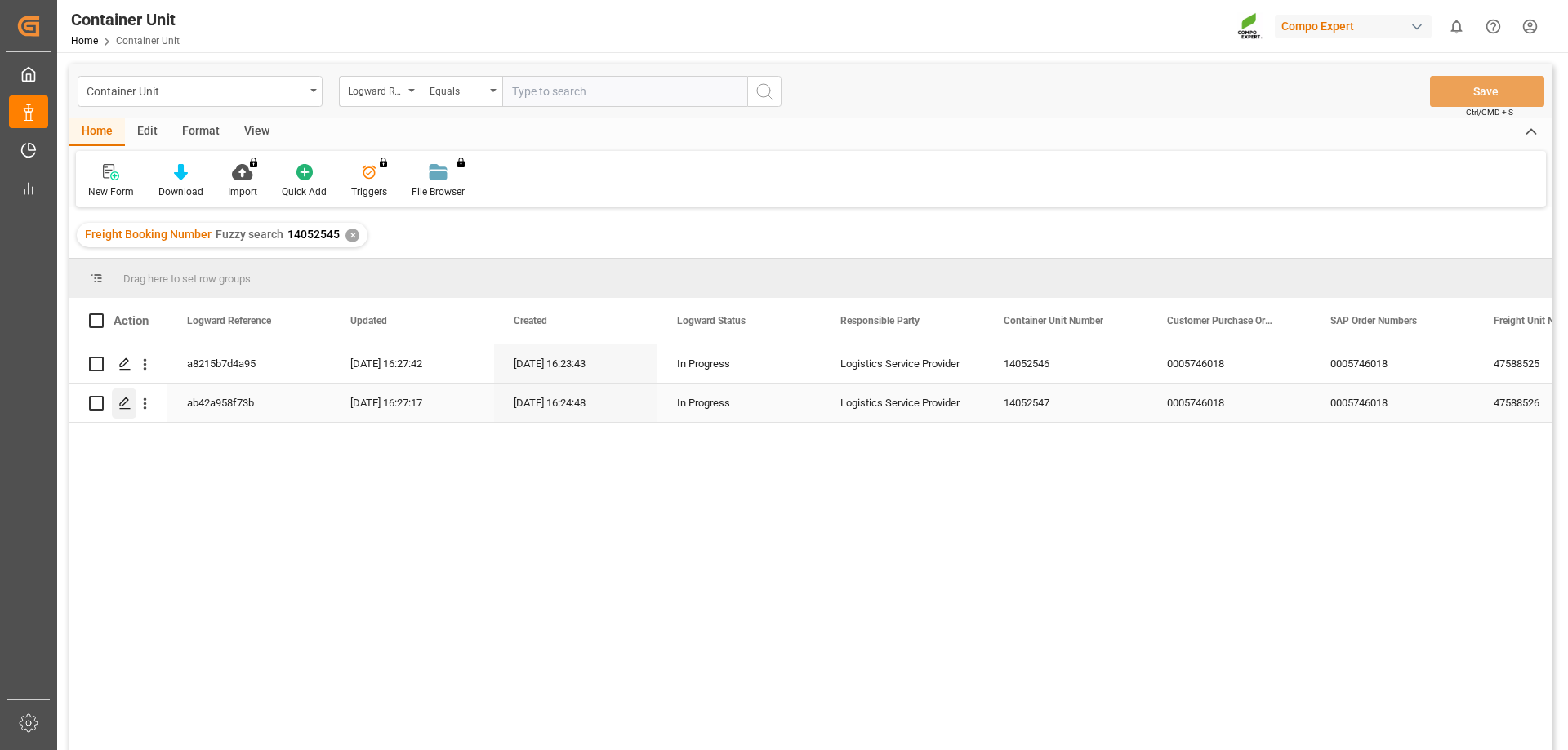
click at [122, 408] on line "Press SPACE to select this row." at bounding box center [125, 408] width 10 height 0
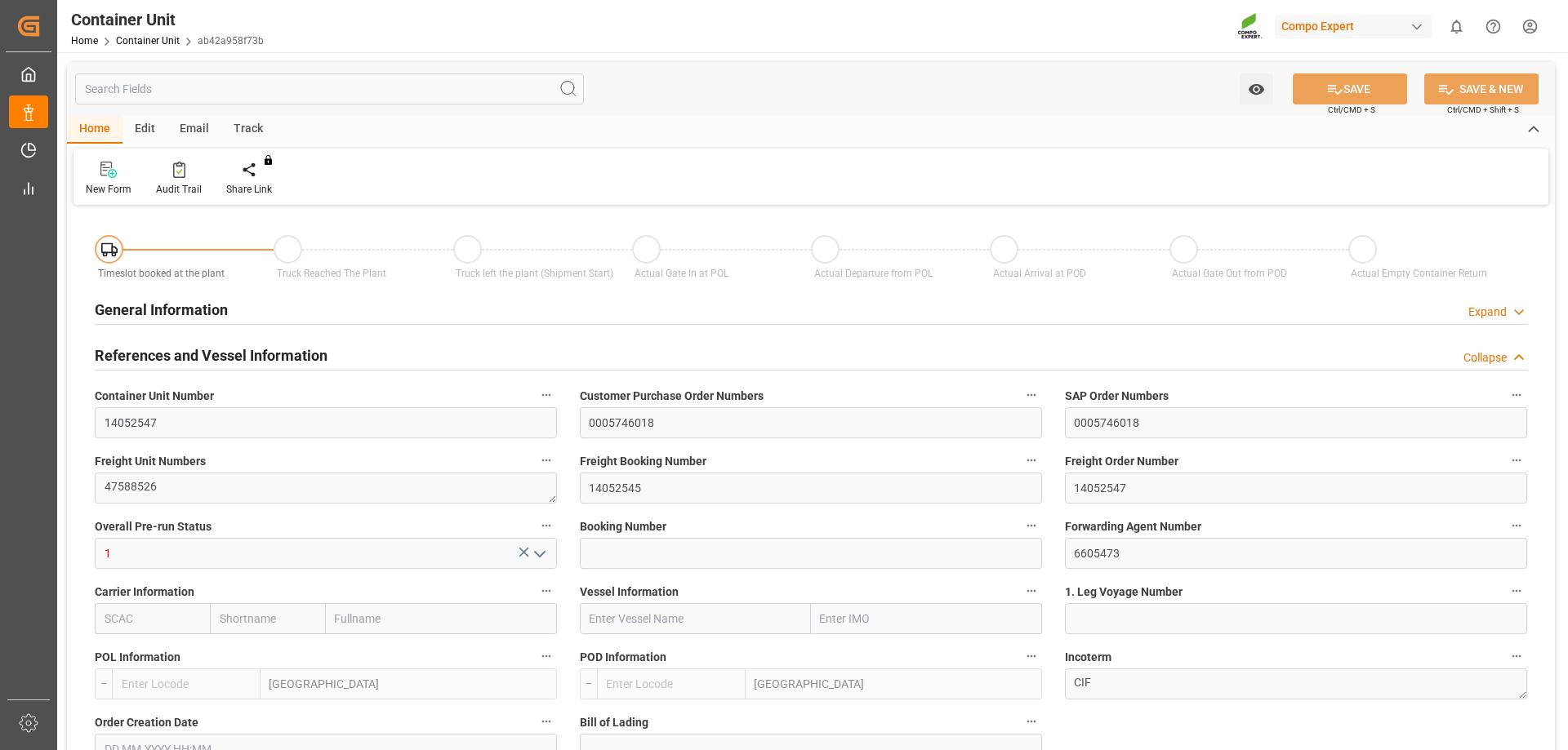
type input "ESVLC"
type input "ESLPA"
type input "7"
type input "0"
type input "8"
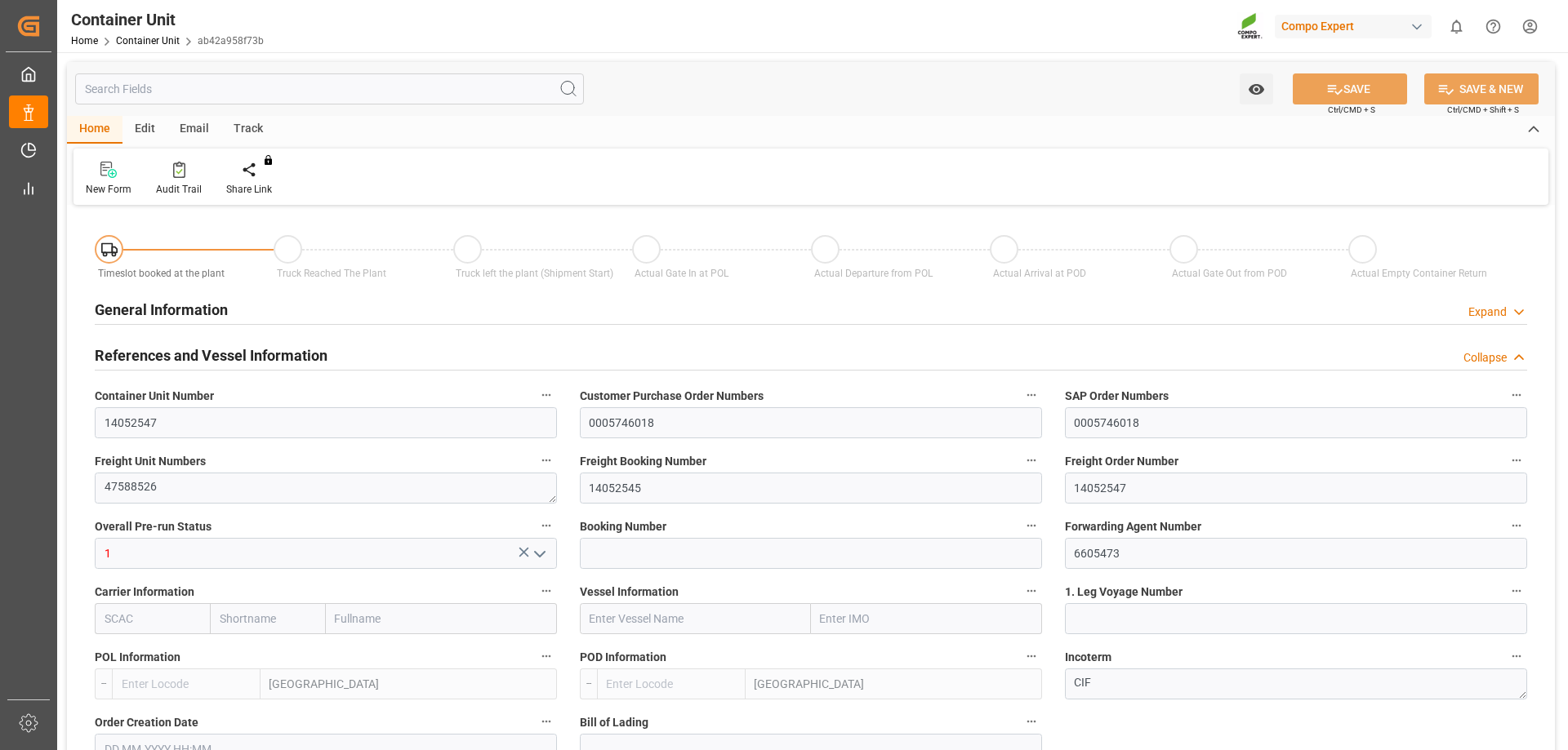
type input "0"
type input "40"
type input "20626.12"
type input "[DATE] 16:24"
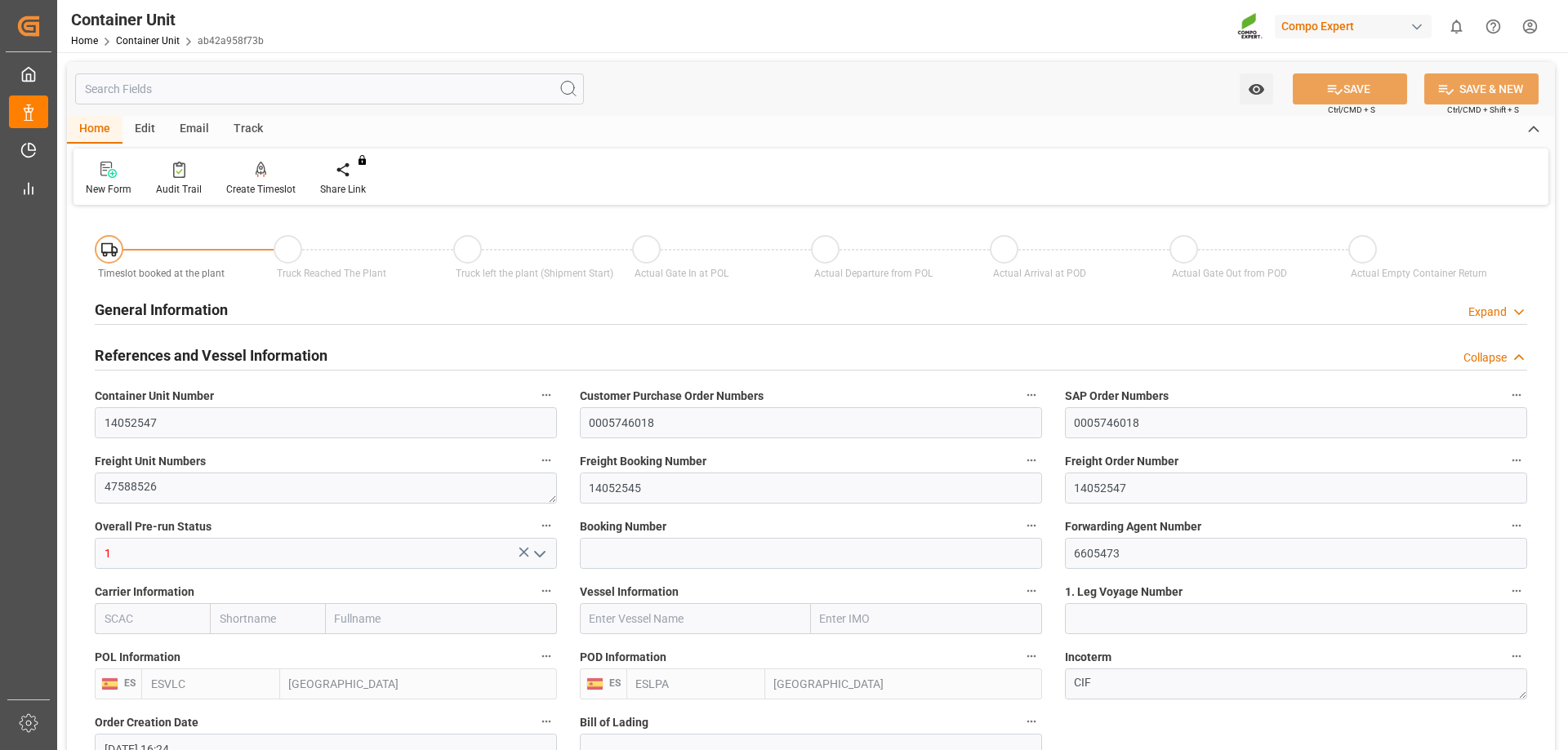
type input "[DATE]"
click at [274, 186] on div "Create Timeslot" at bounding box center [261, 190] width 70 height 15
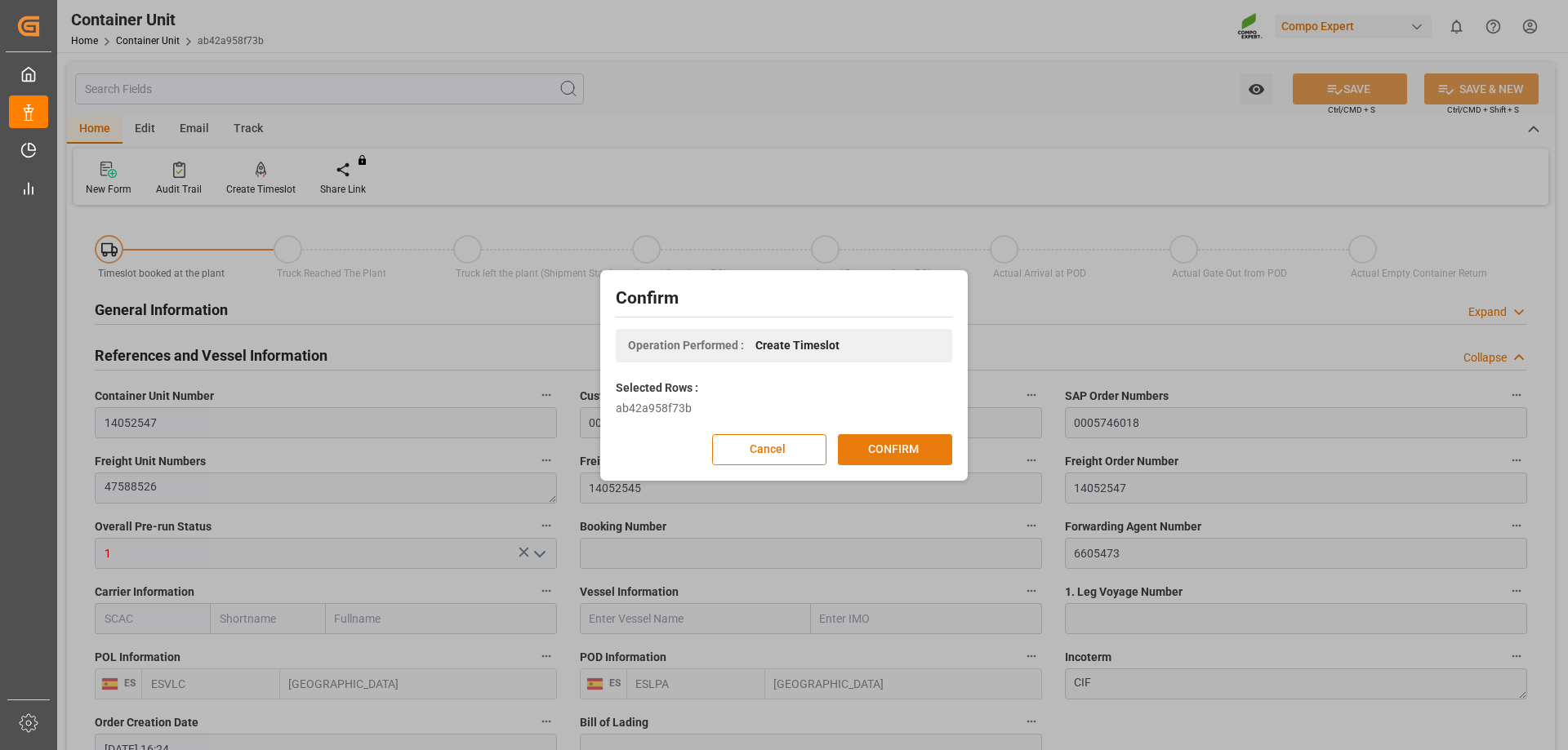
click at [900, 450] on button "CONFIRM" at bounding box center [895, 449] width 115 height 31
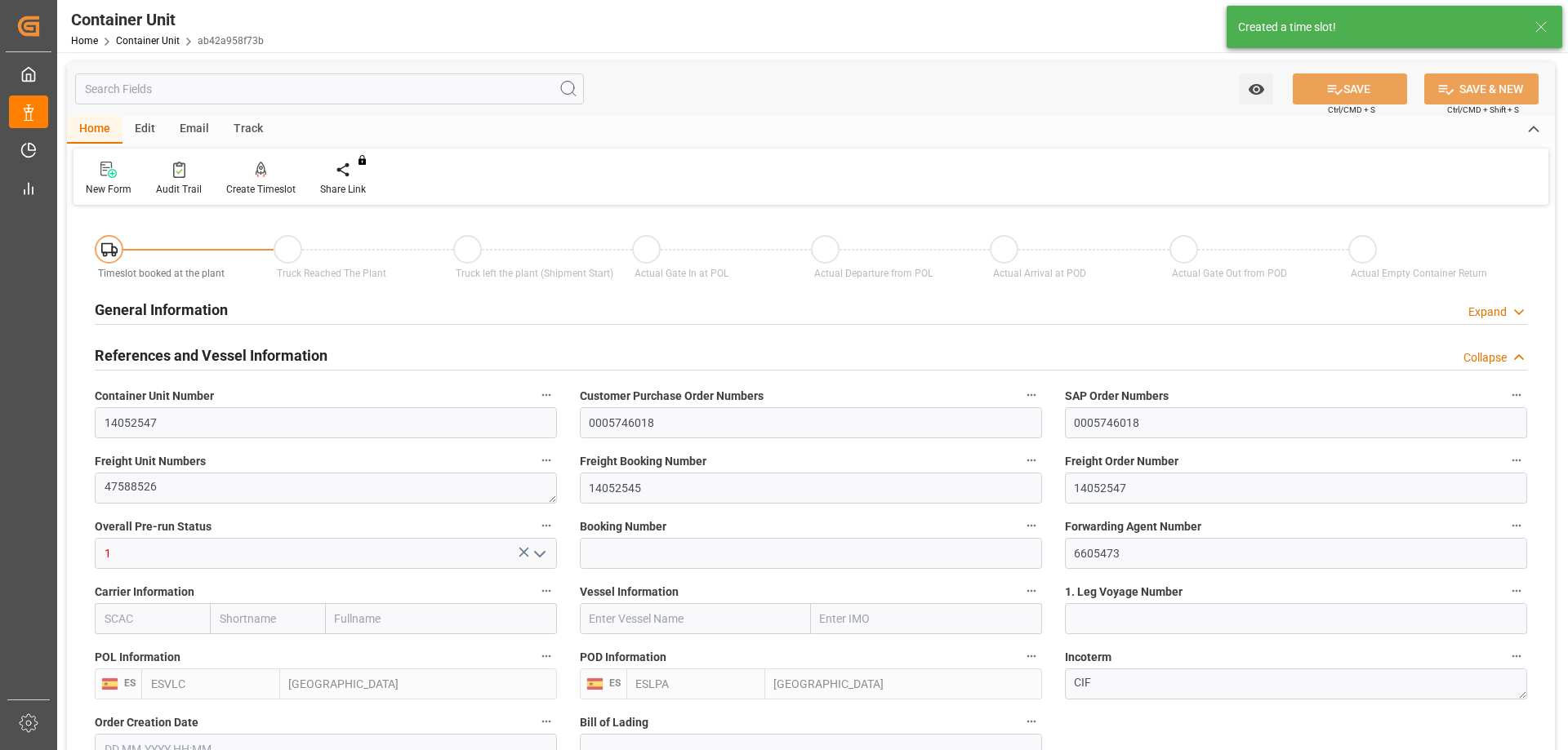
type input "[DATE] 16:24"
type input "[DATE]"
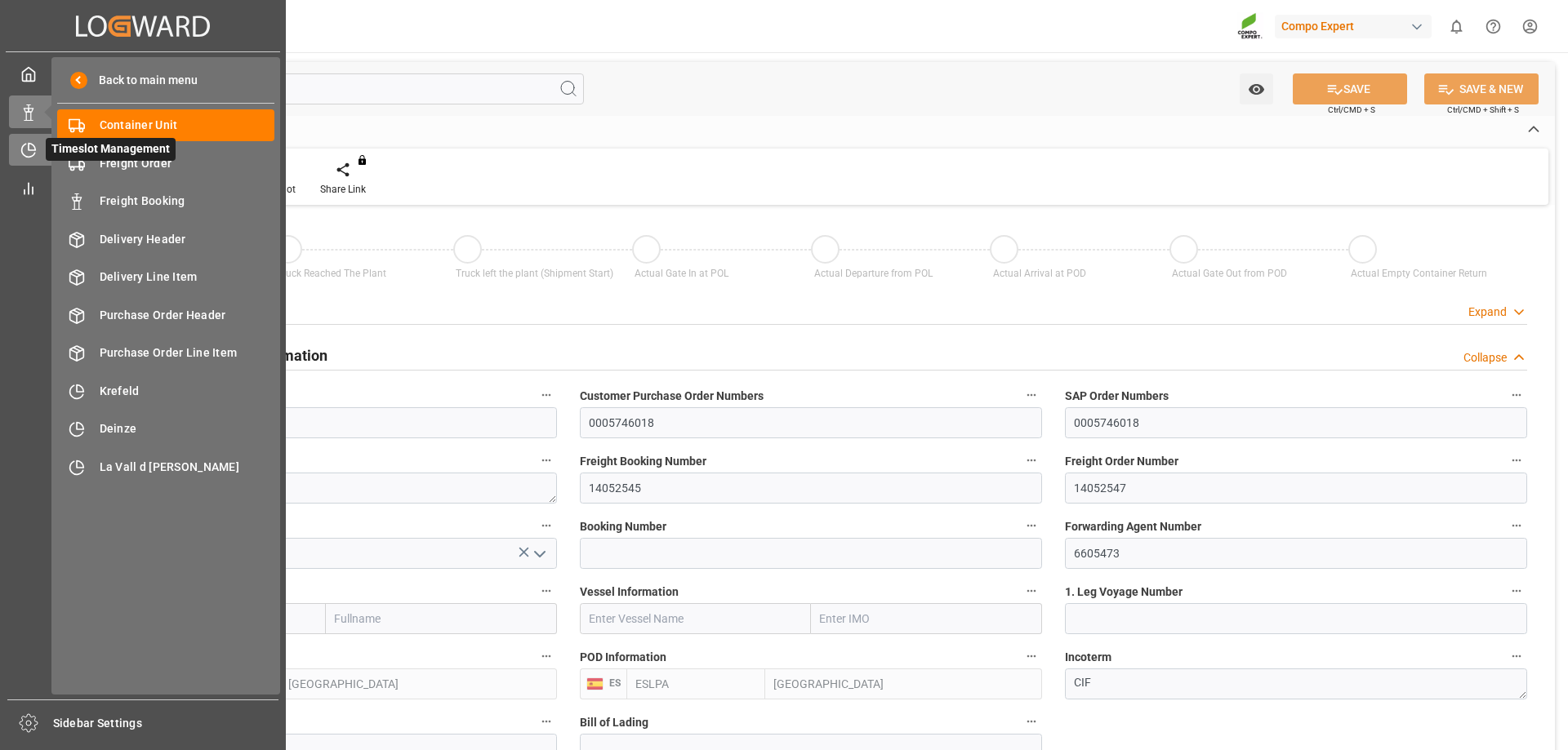
click at [27, 145] on icon at bounding box center [29, 151] width 17 height 17
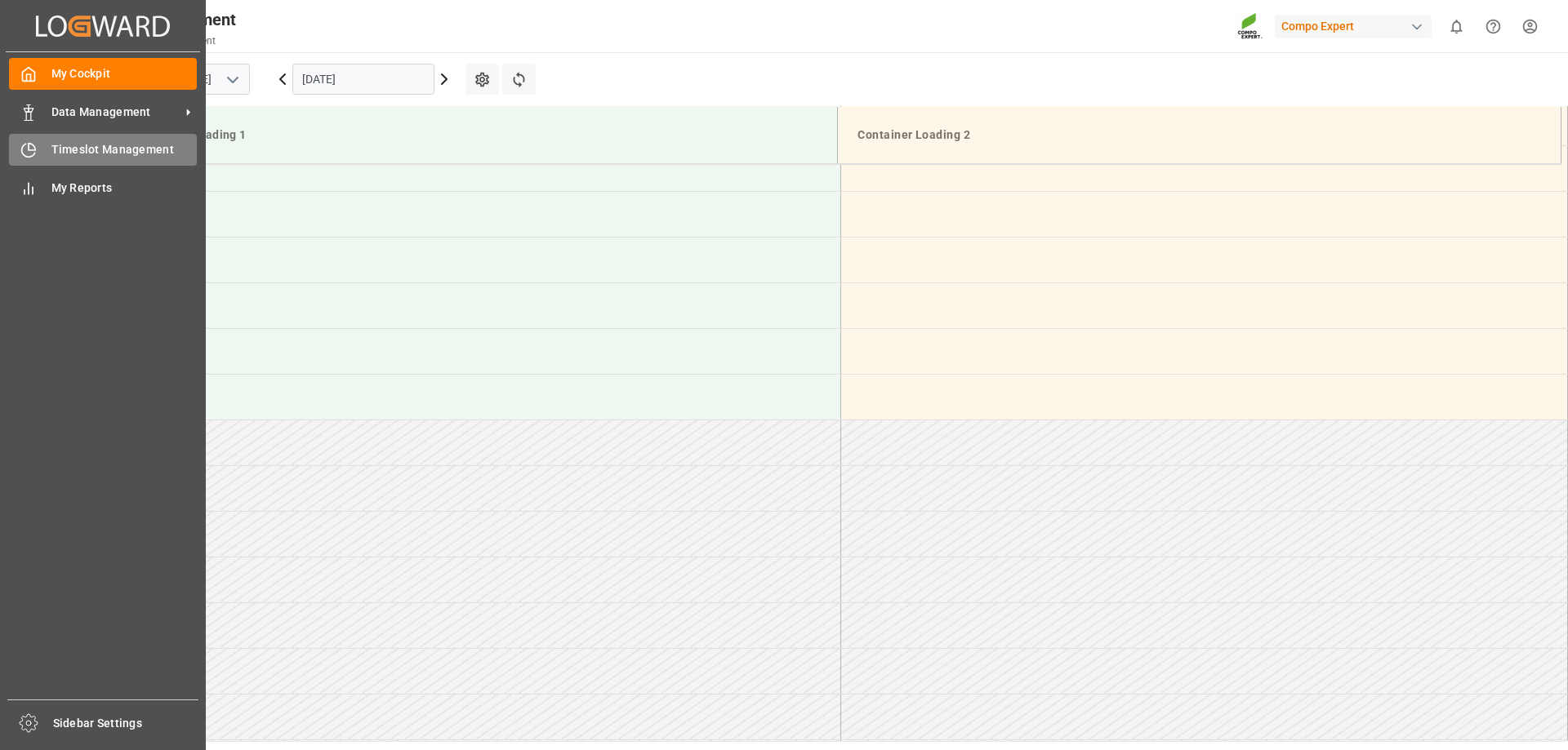
scroll to position [1452, 0]
click at [104, 150] on span "Timeslot Management" at bounding box center [124, 150] width 146 height 17
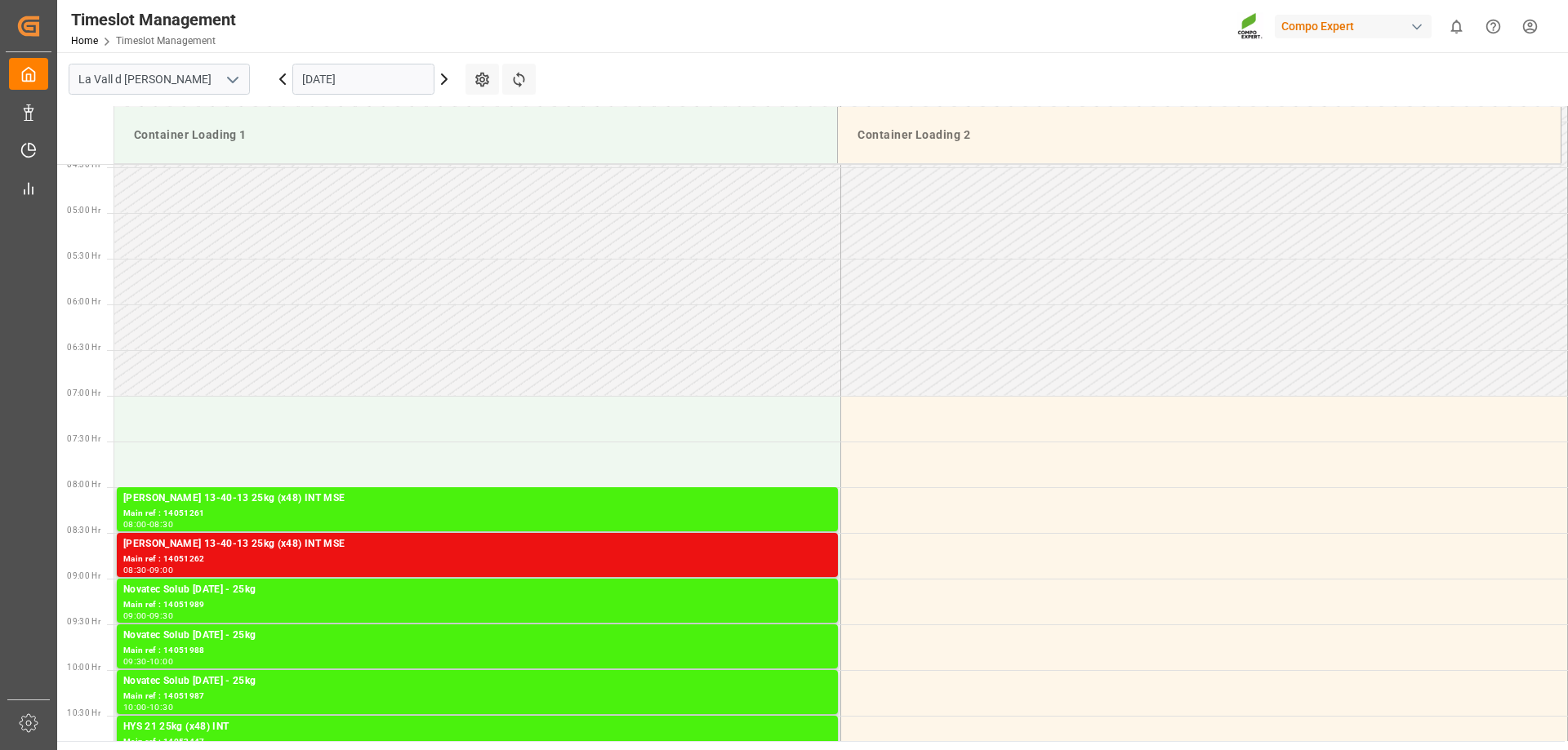
scroll to position [734, 0]
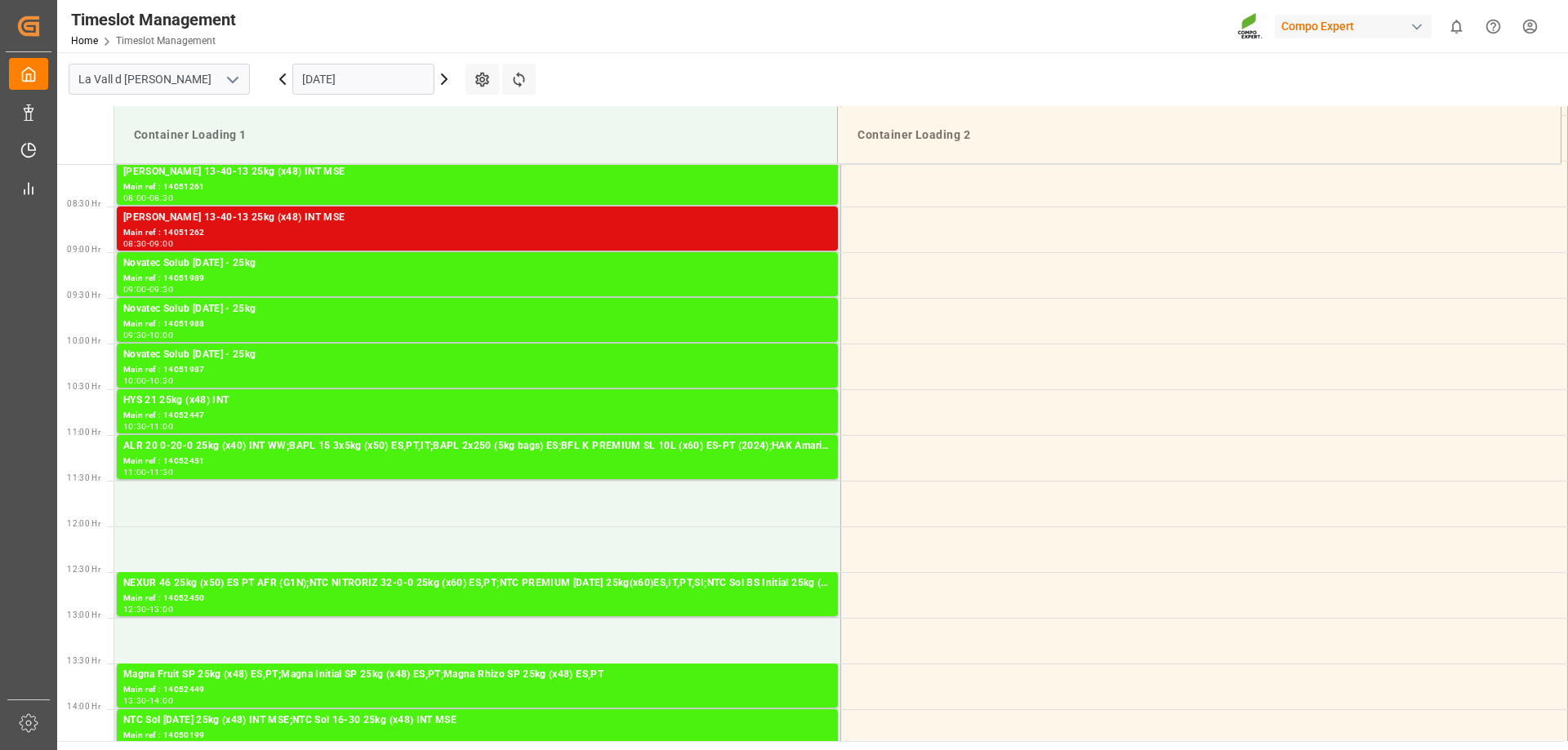
click at [260, 223] on div "[PERSON_NAME] 13-40-13 25kg (x48) INT MSE" at bounding box center [477, 218] width 708 height 17
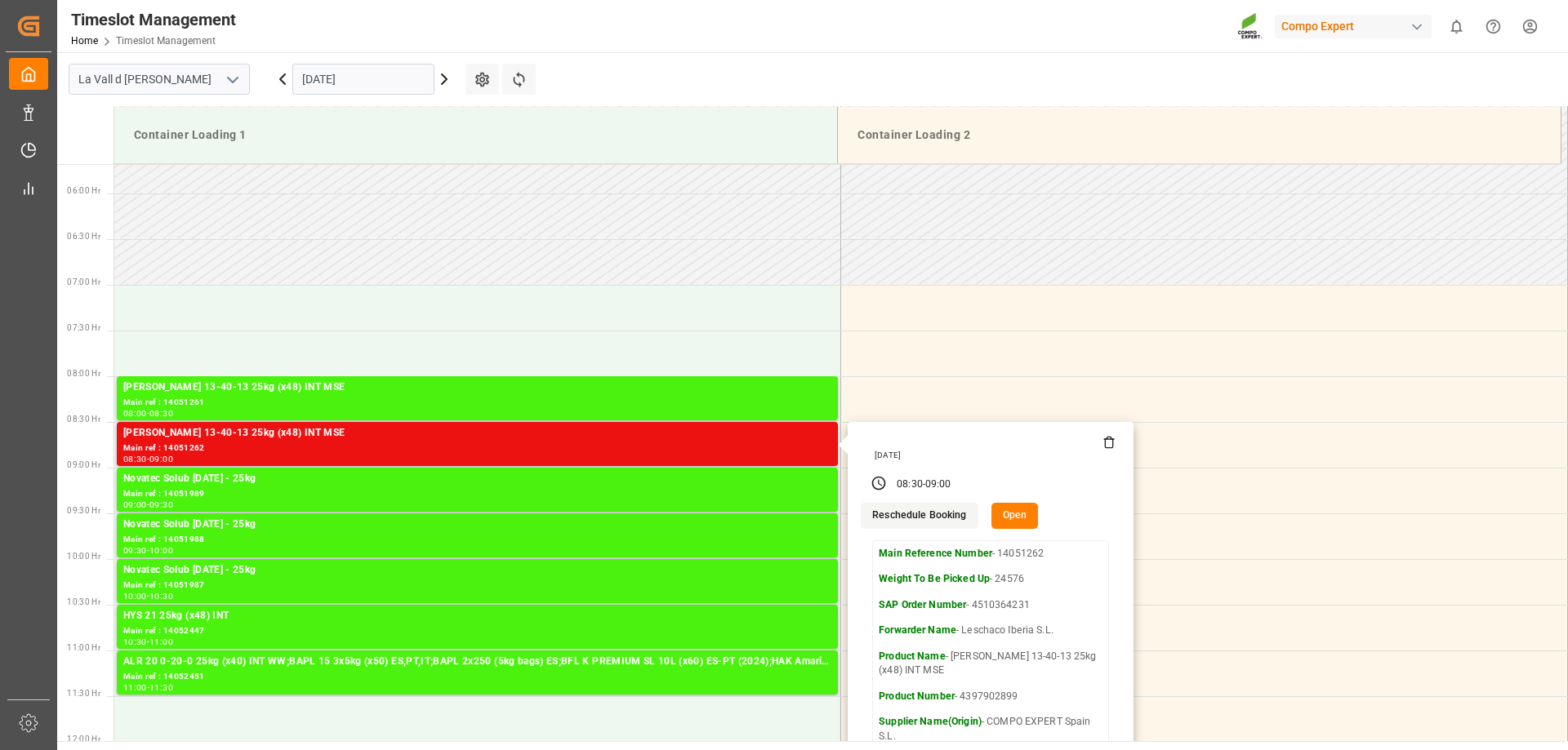
scroll to position [489, 0]
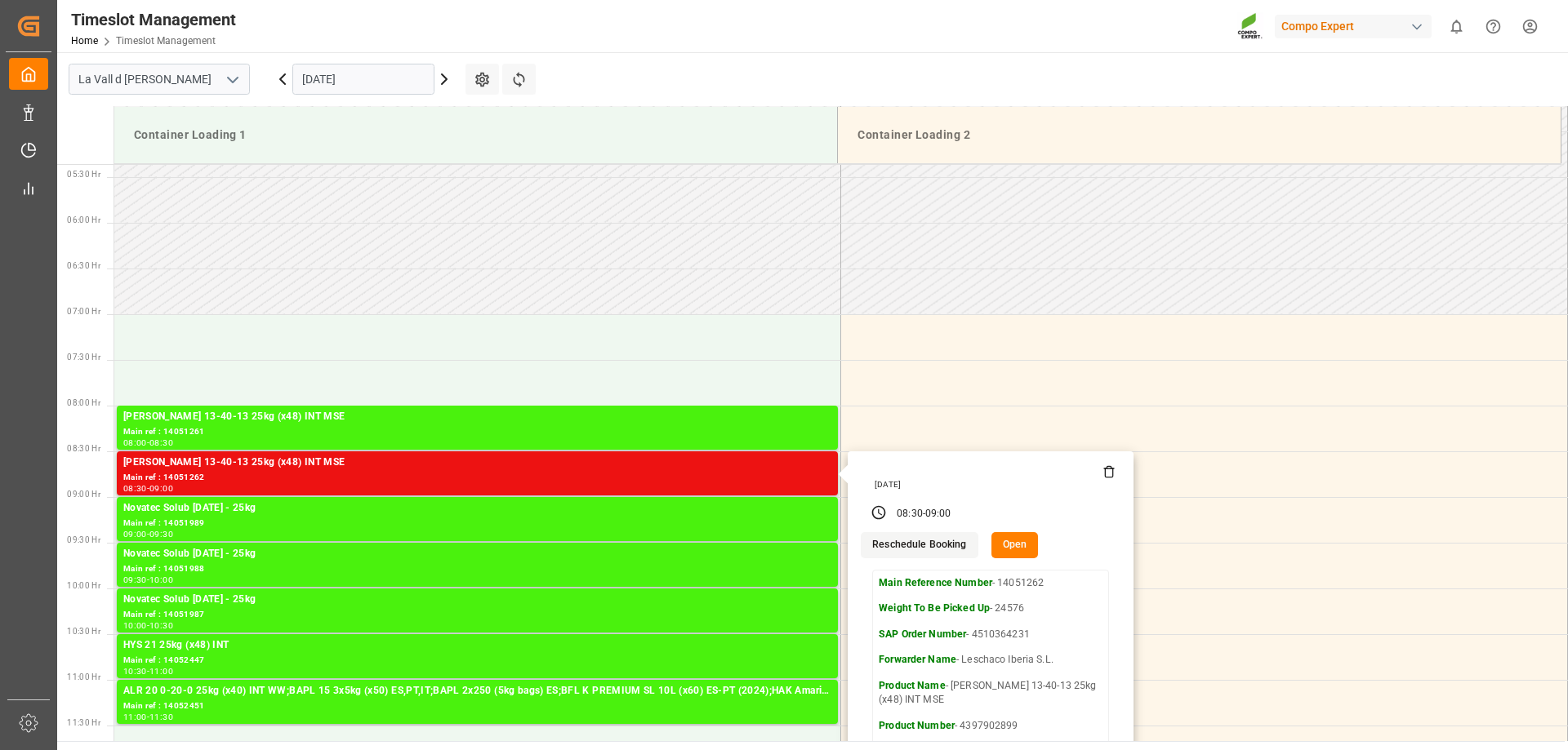
click at [393, 77] on input "[DATE]" at bounding box center [363, 78] width 142 height 31
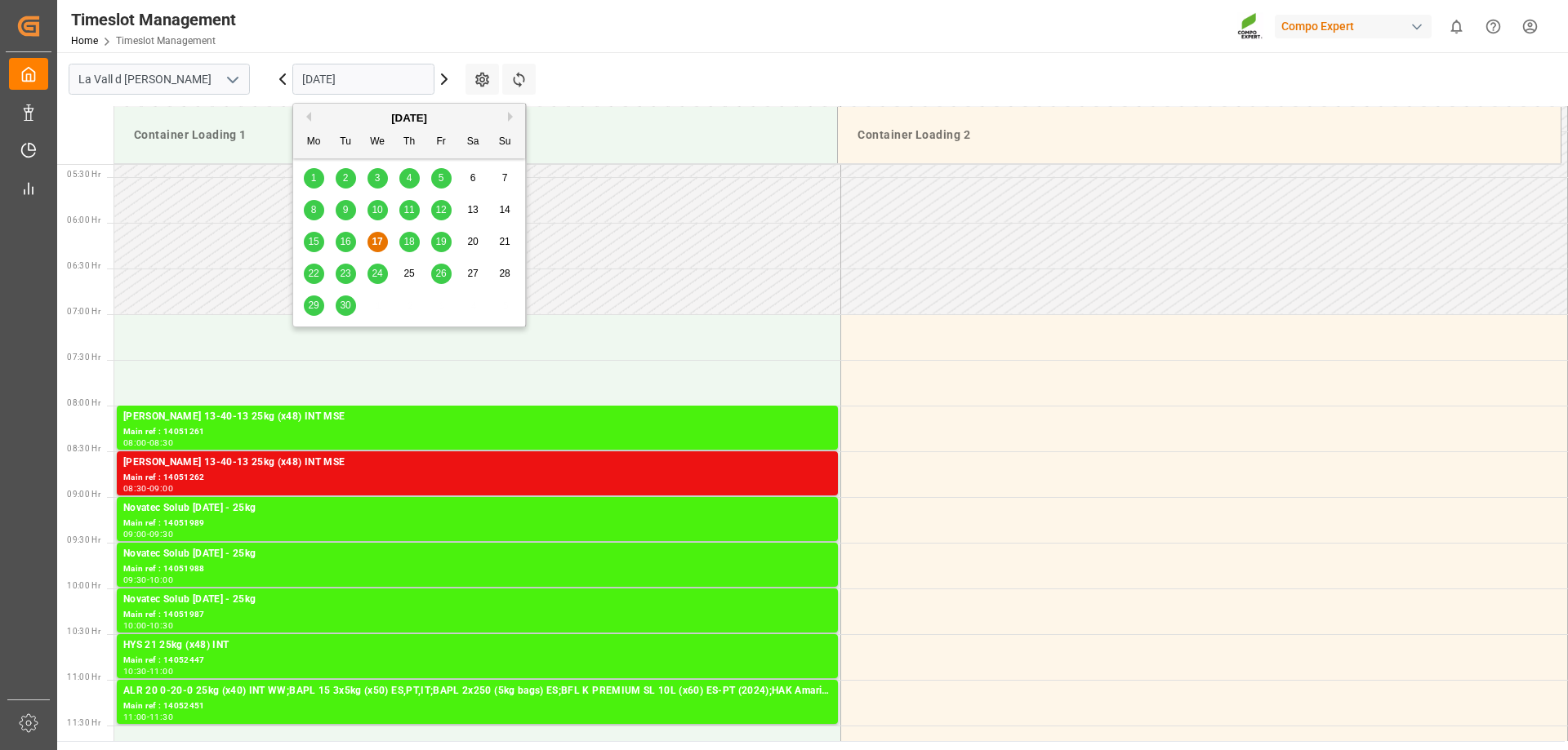
click at [411, 235] on div "18" at bounding box center [410, 242] width 20 height 20
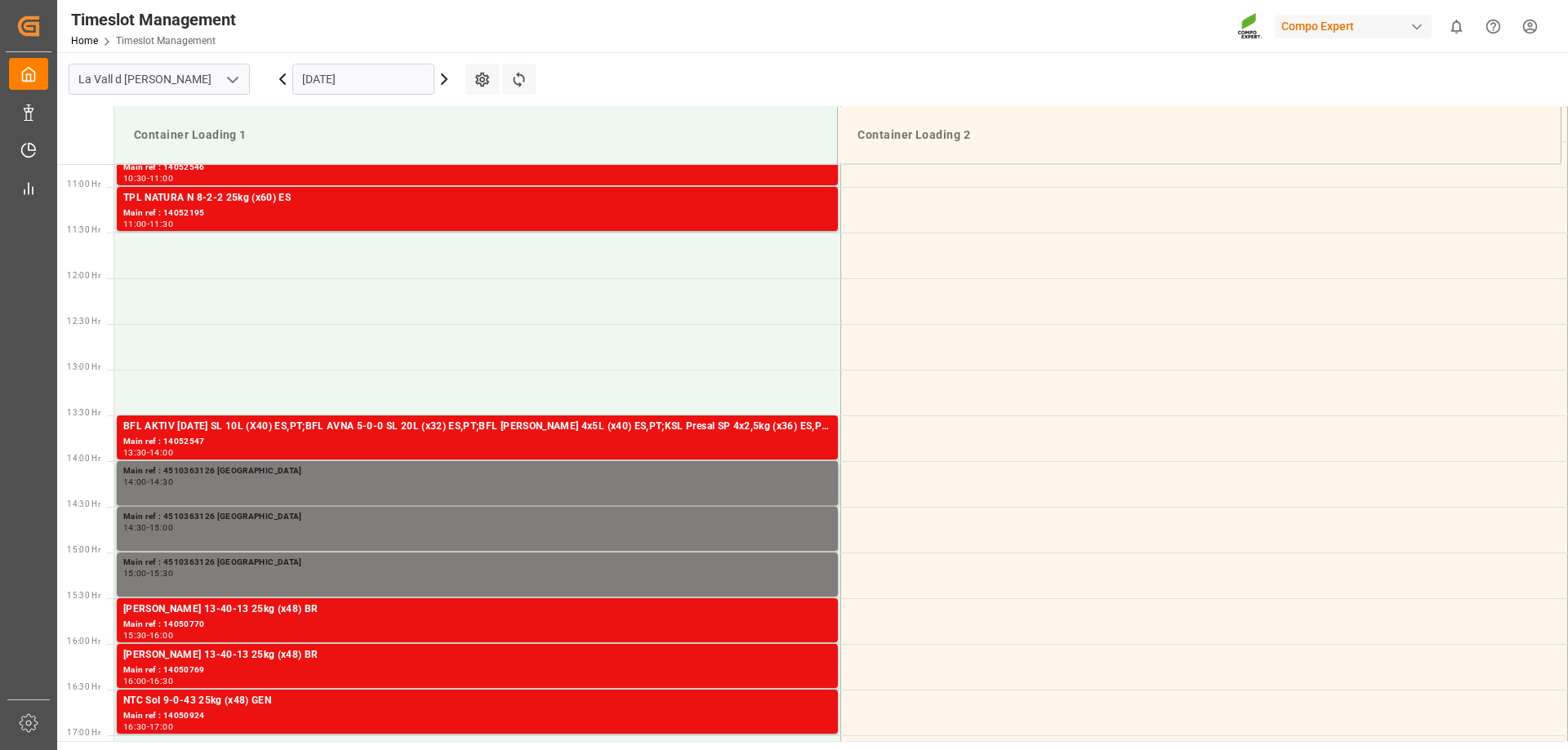
scroll to position [962, 0]
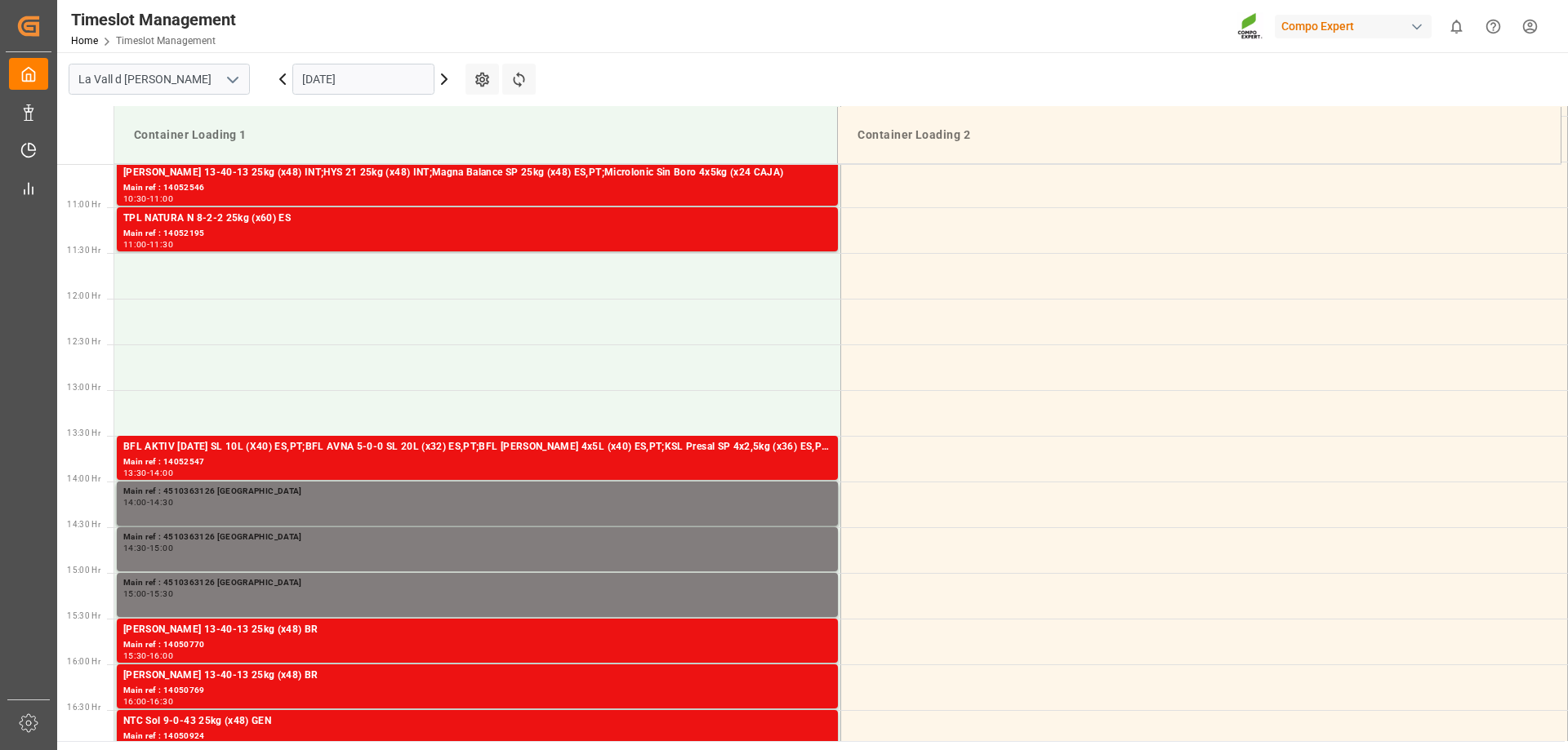
click at [393, 78] on input "[DATE]" at bounding box center [363, 78] width 142 height 31
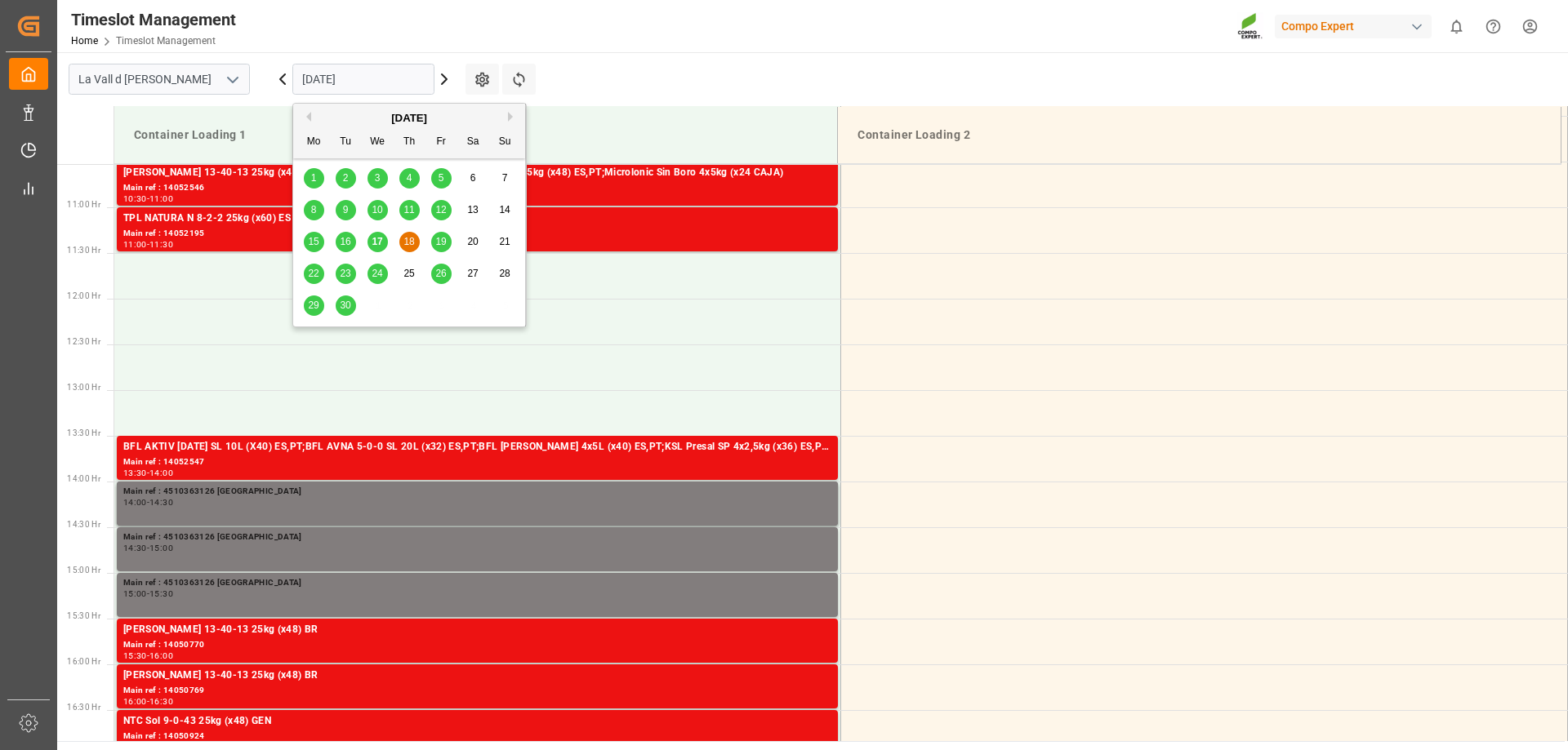
click at [441, 251] on div "19" at bounding box center [441, 242] width 20 height 20
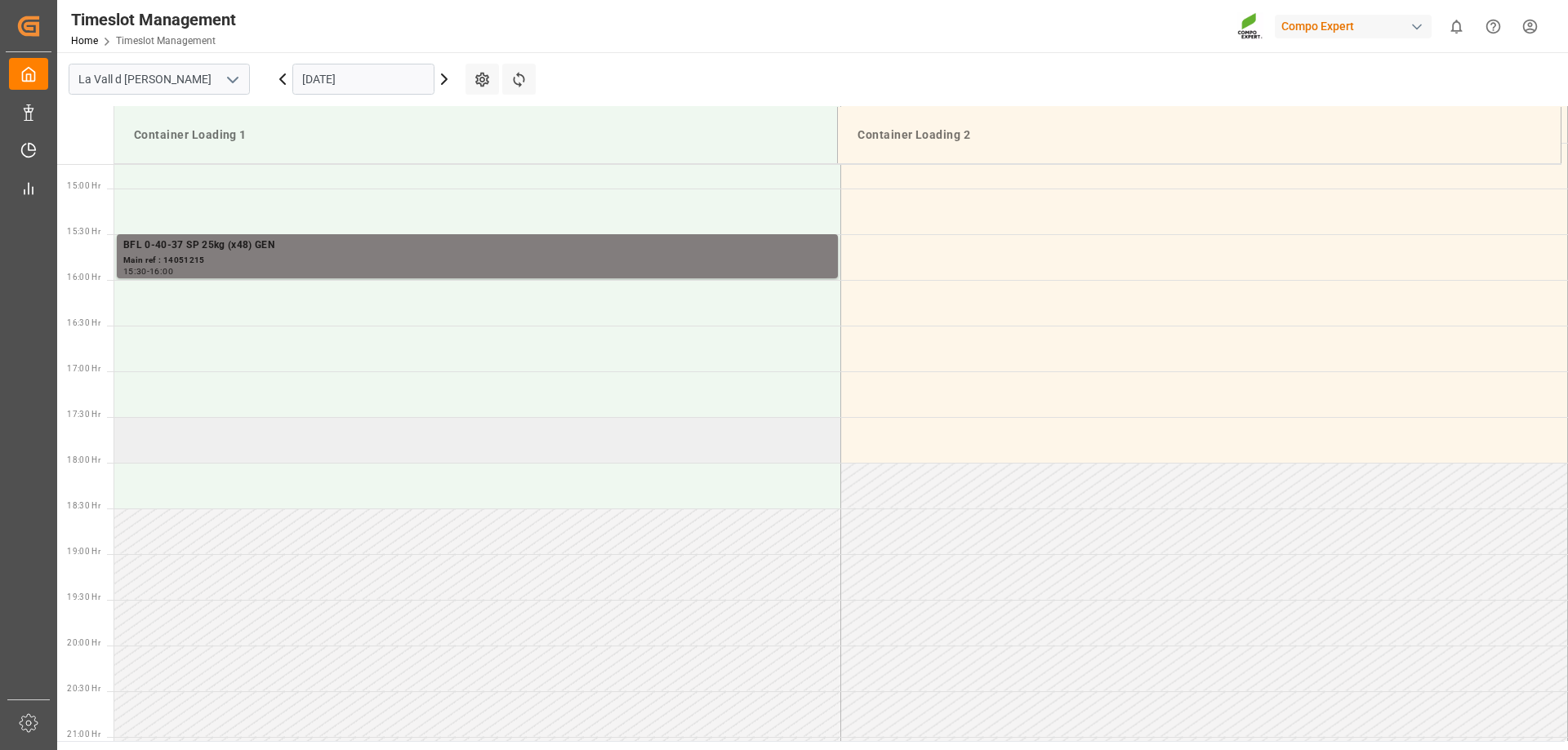
scroll to position [1207, 0]
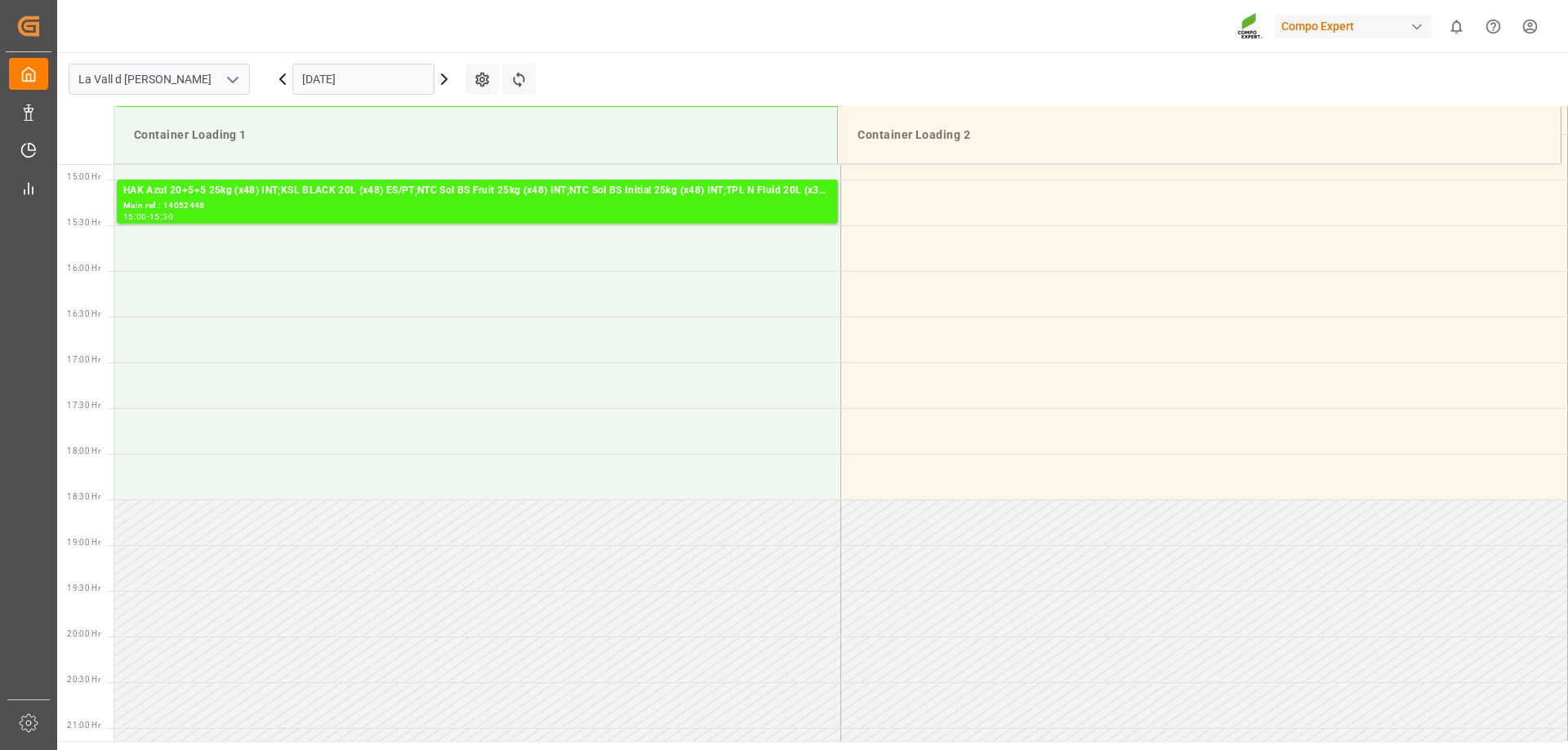
scroll to position [1360, 0]
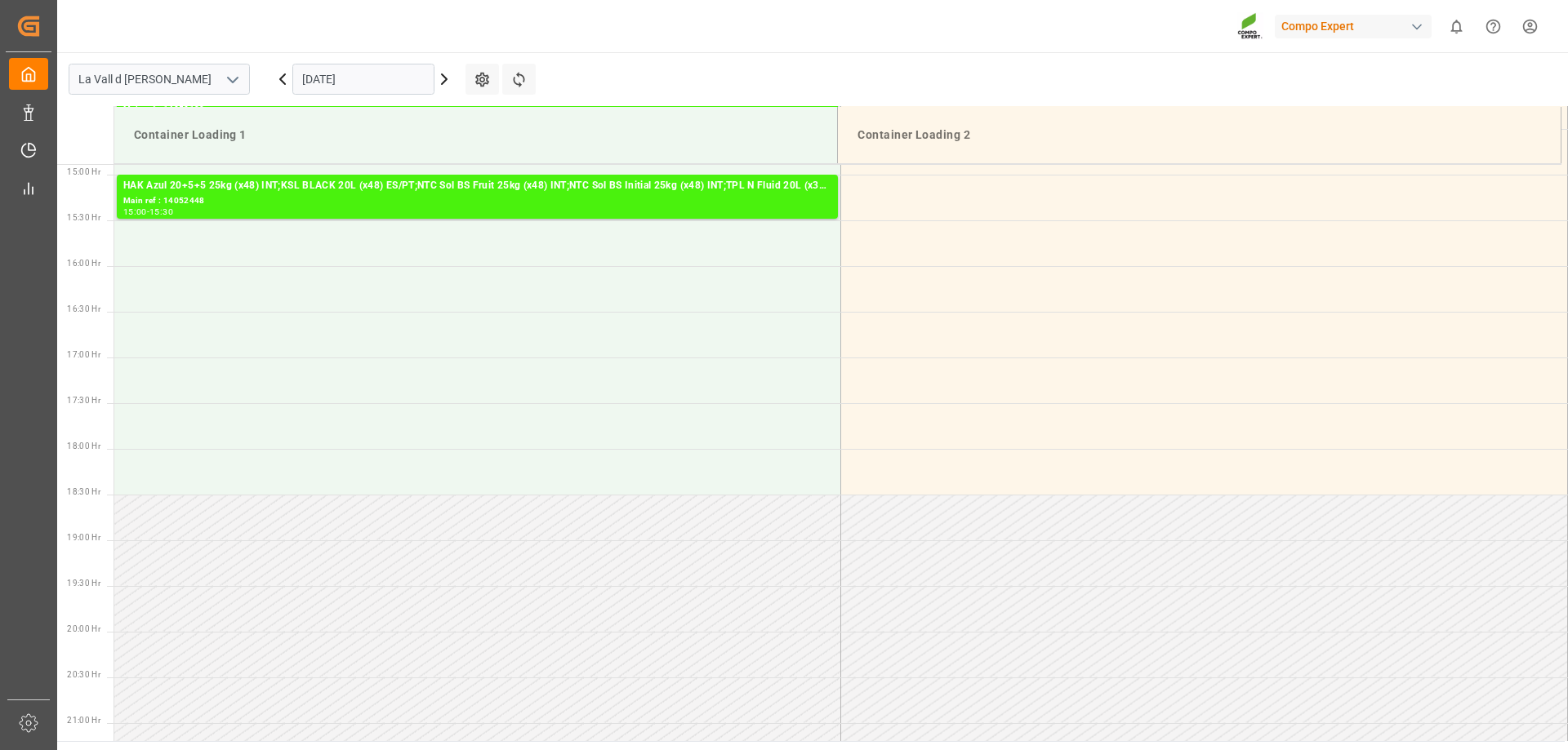
click at [387, 73] on input "[DATE]" at bounding box center [363, 78] width 142 height 31
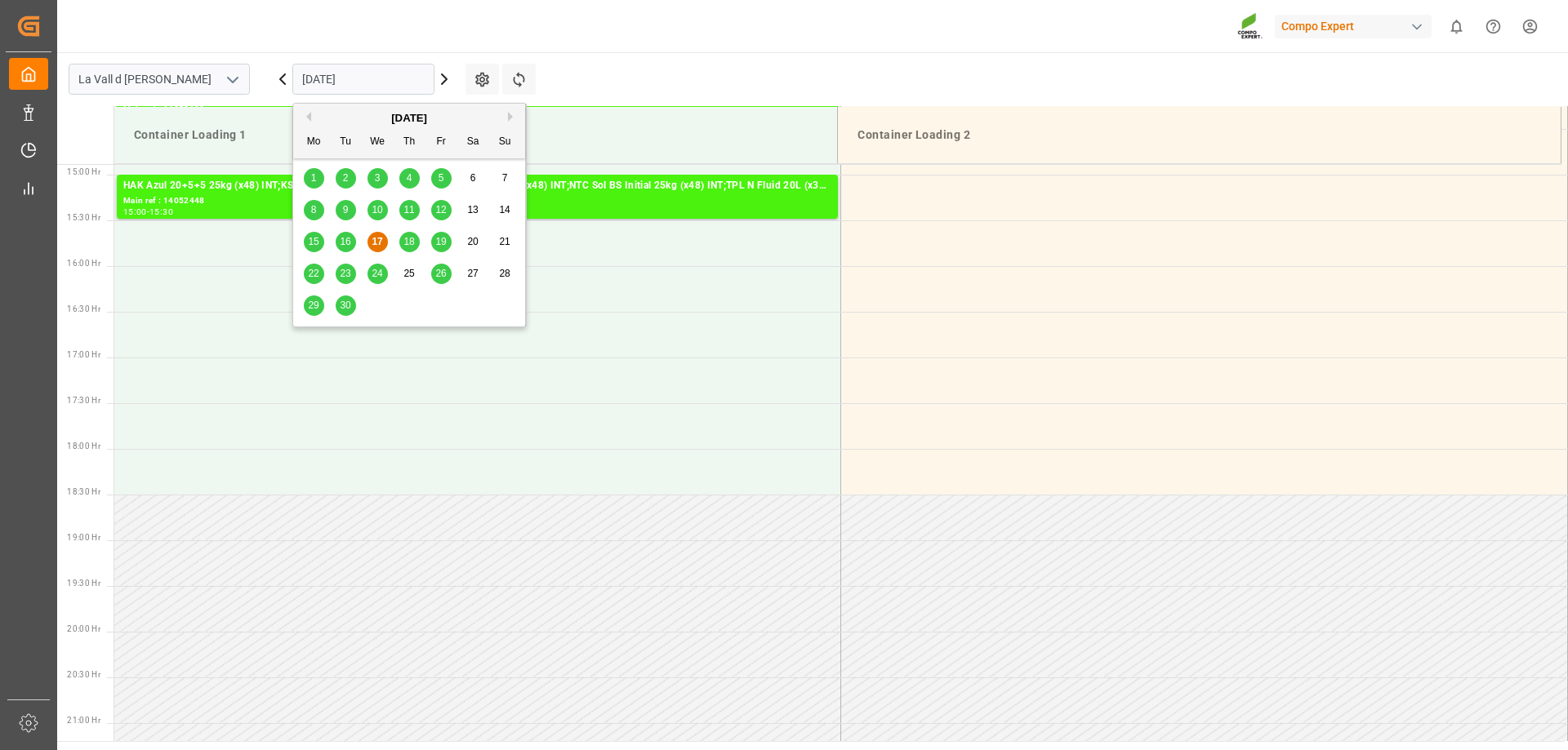
click at [412, 241] on span "18" at bounding box center [408, 241] width 10 height 11
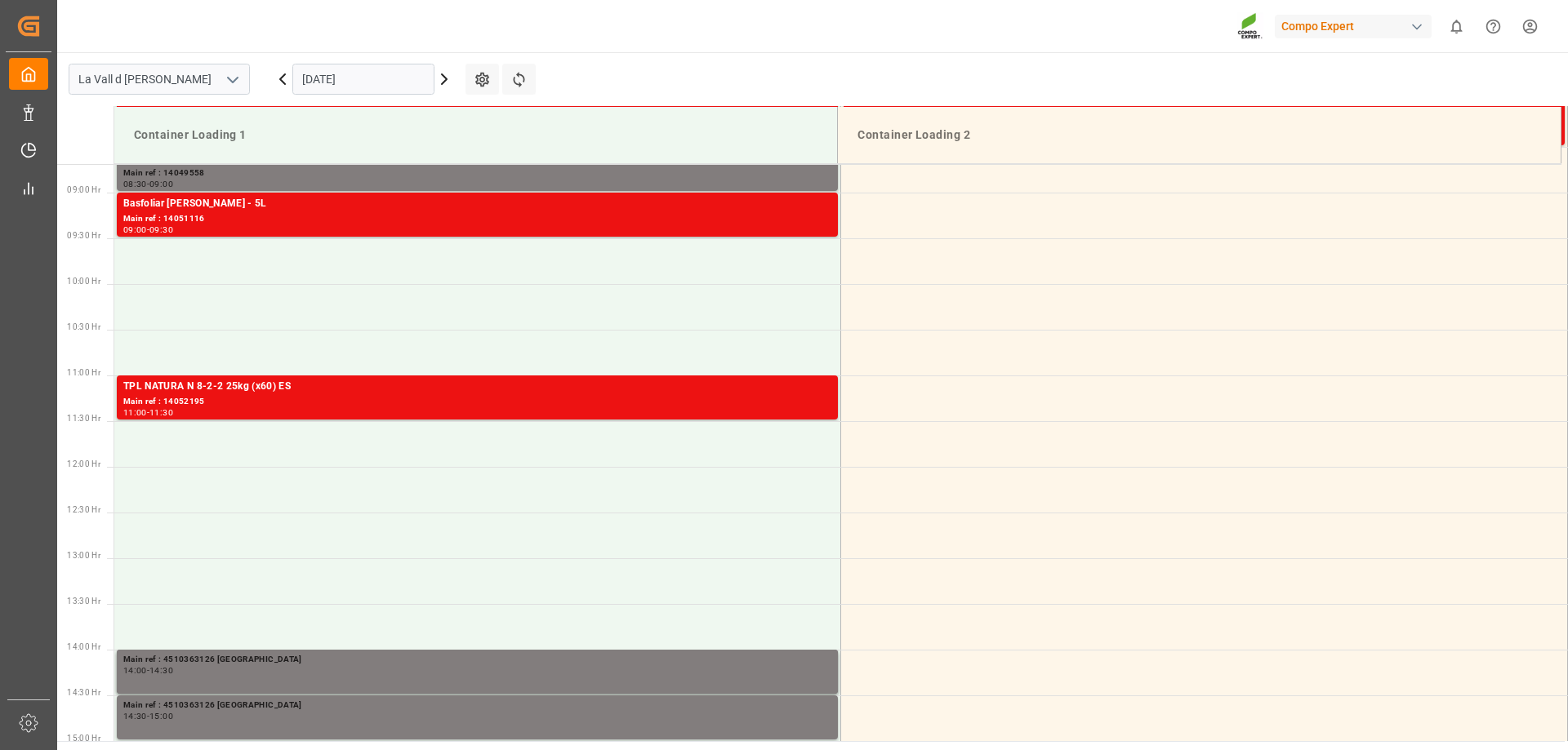
scroll to position [789, 0]
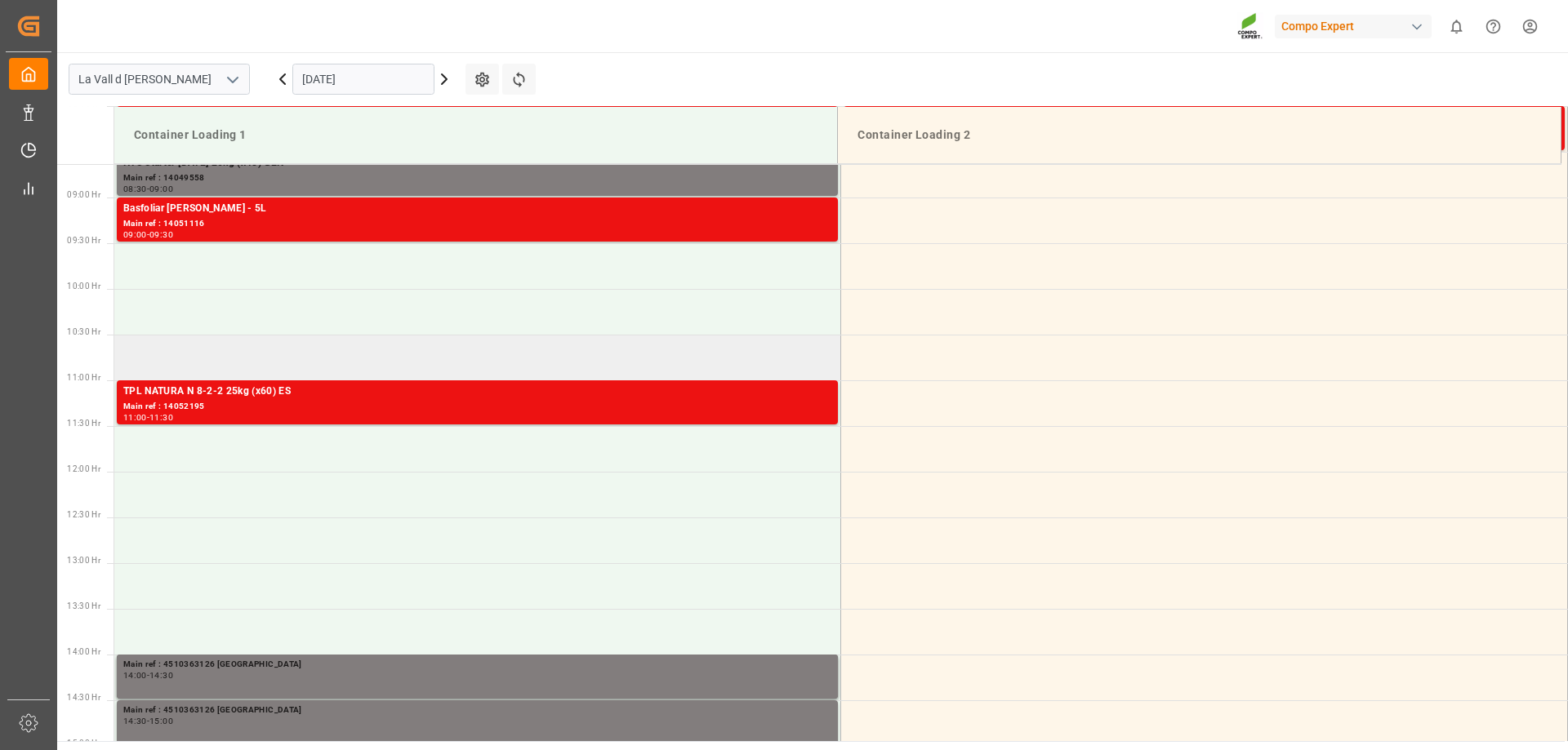
click at [157, 353] on td at bounding box center [478, 357] width 727 height 46
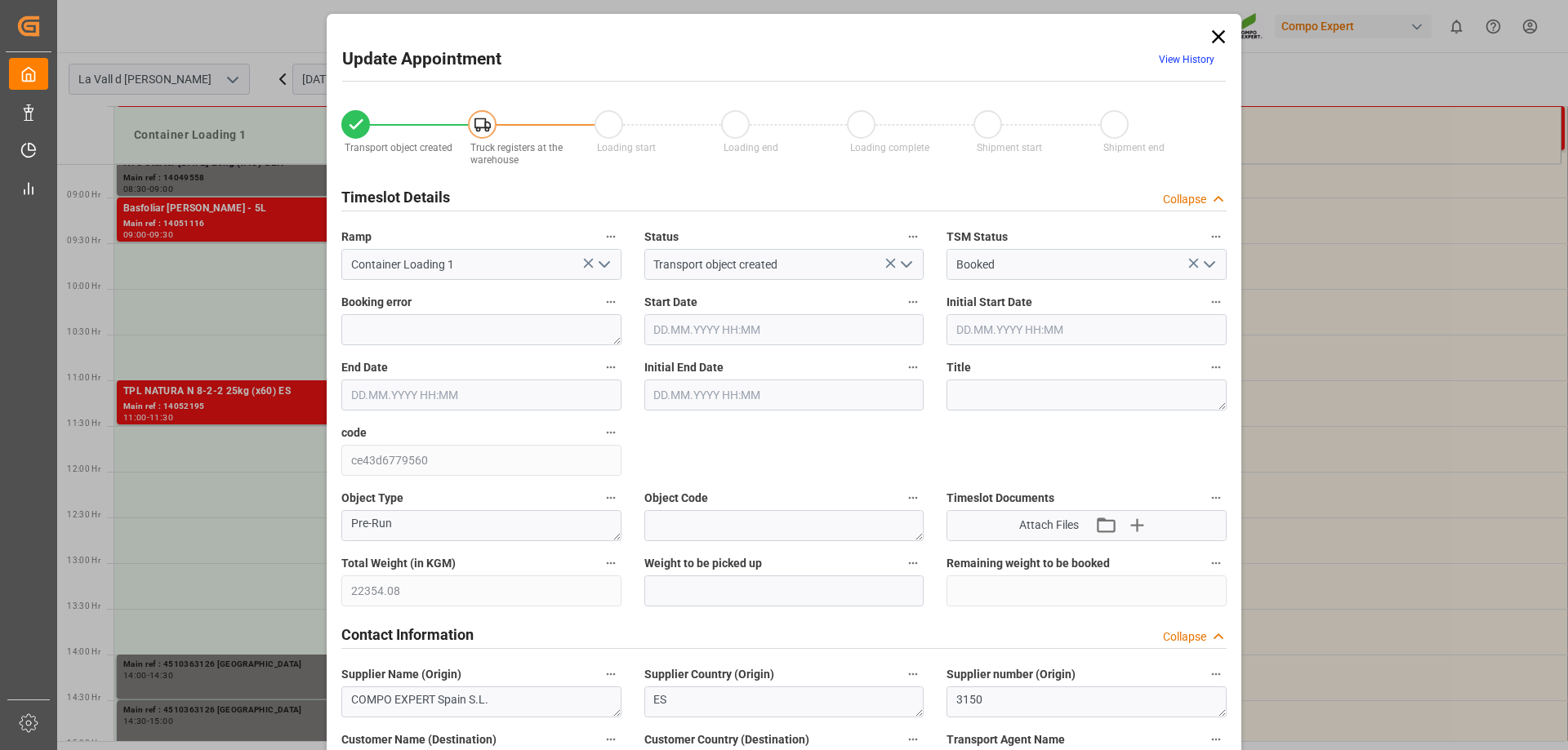
type input "18.09.2025 10:30"
type input "18.09.2025 11:00"
type input "17.09.2025 16:23"
type input "17.09.2025 14:27"
click at [713, 591] on input "text" at bounding box center [784, 590] width 280 height 31
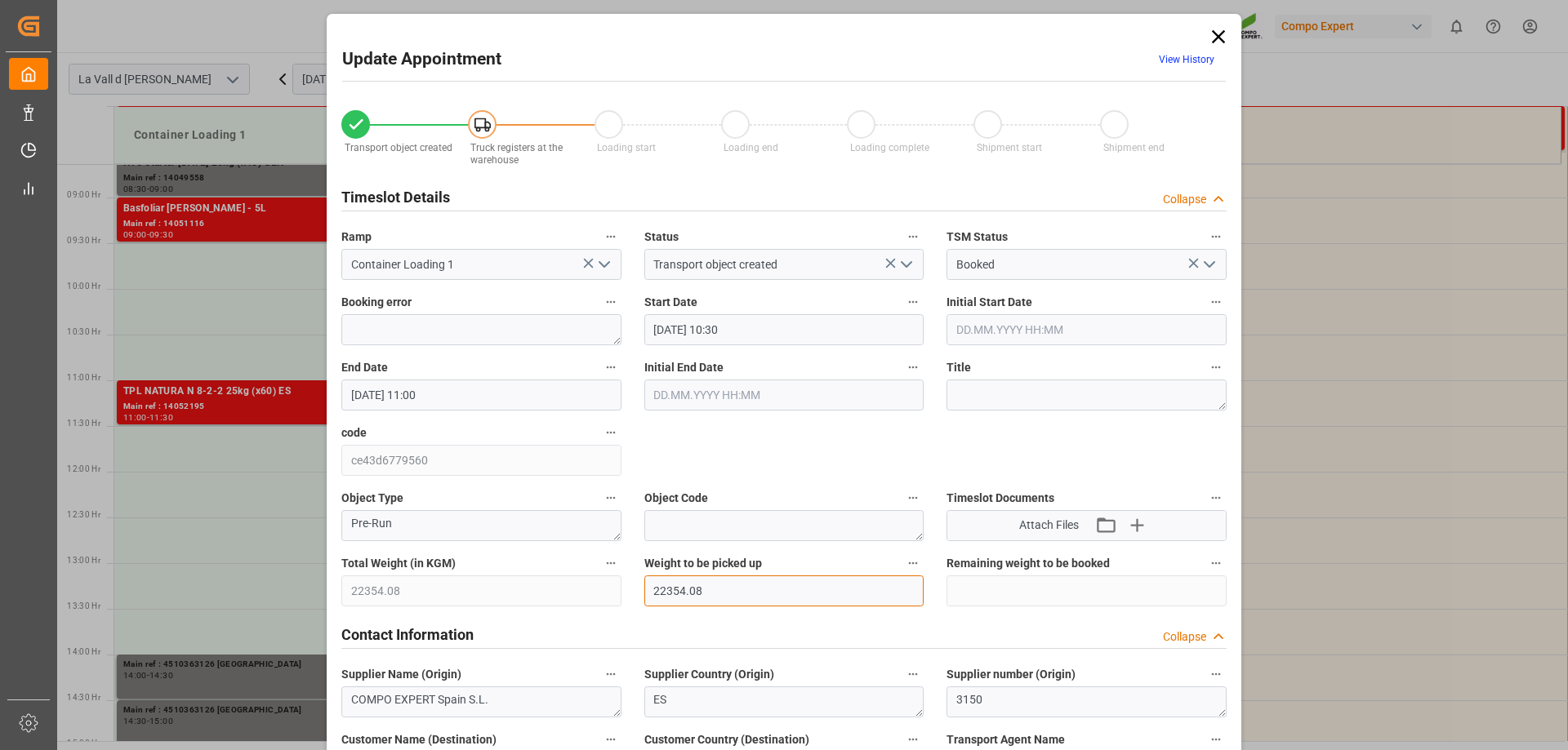
type input "22354.08"
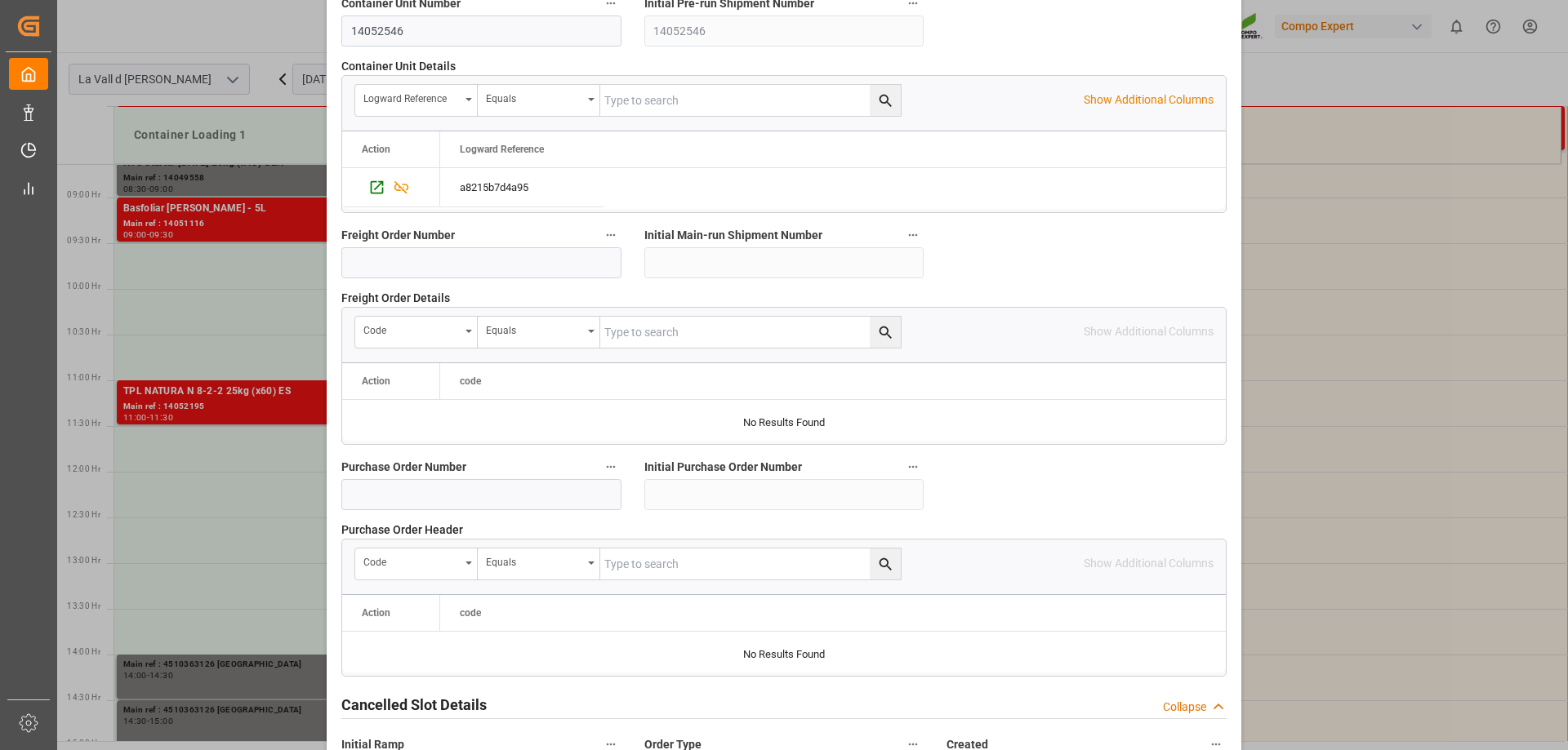
scroll to position [1515, 0]
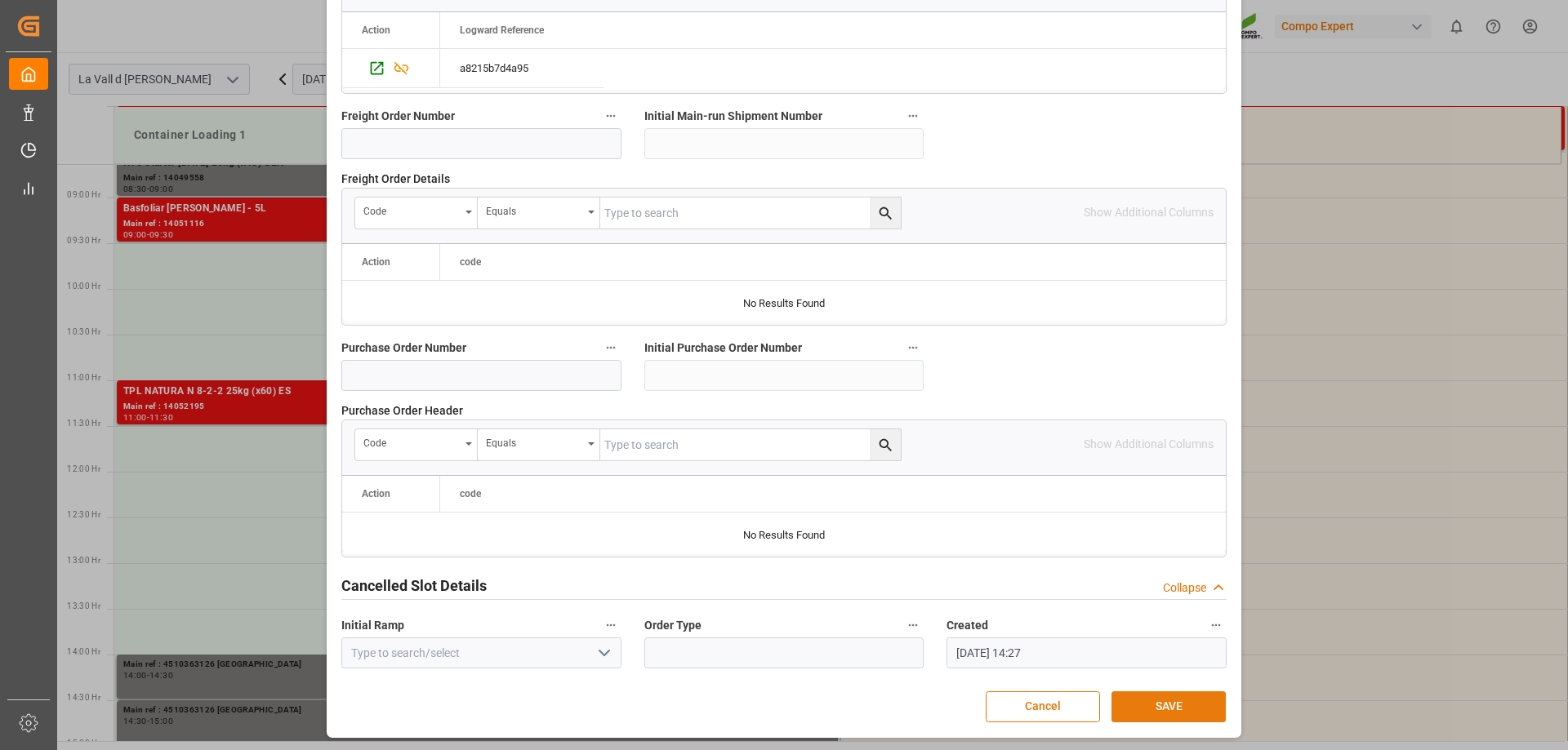
click at [1151, 701] on button "SAVE" at bounding box center [1169, 706] width 115 height 31
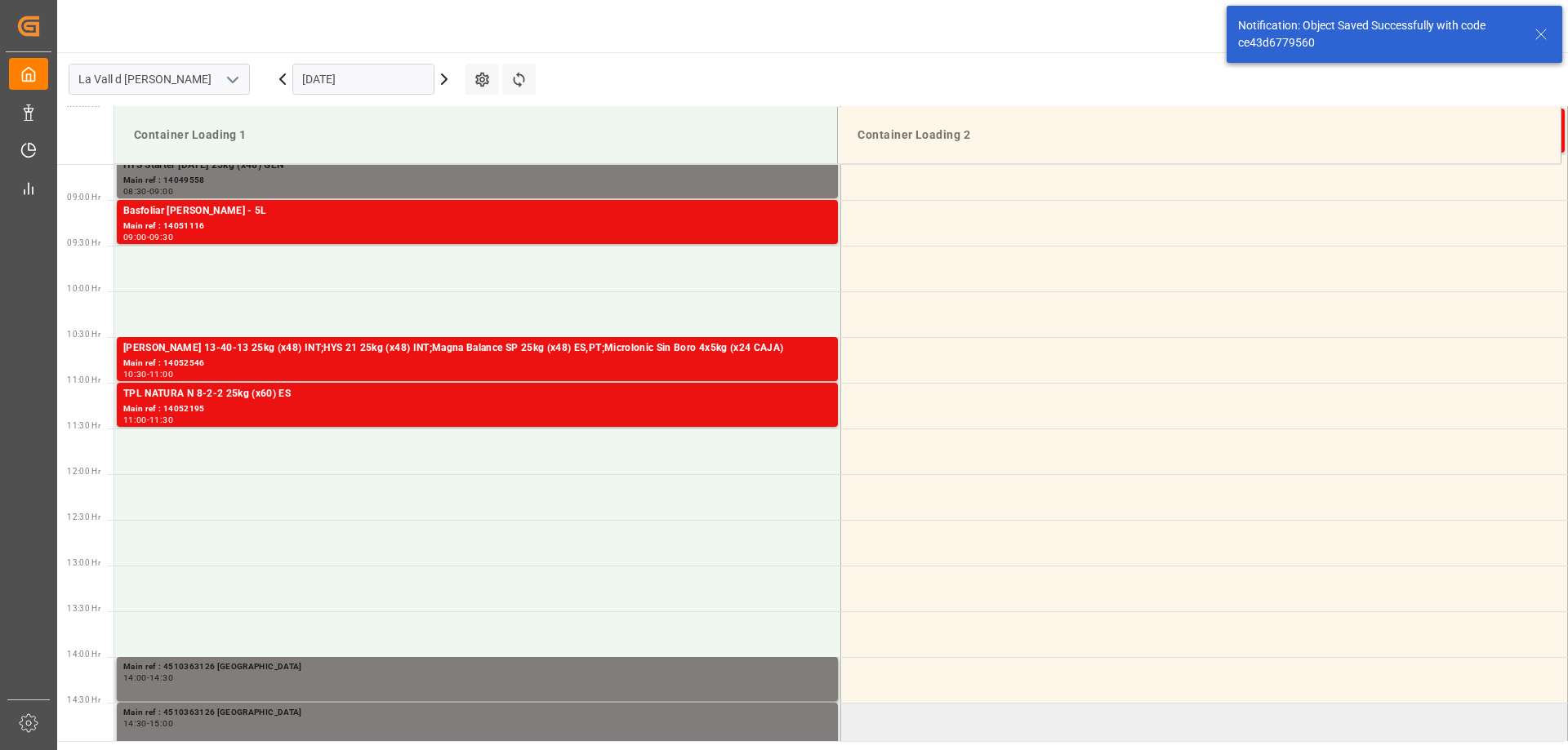
scroll to position [812, 0]
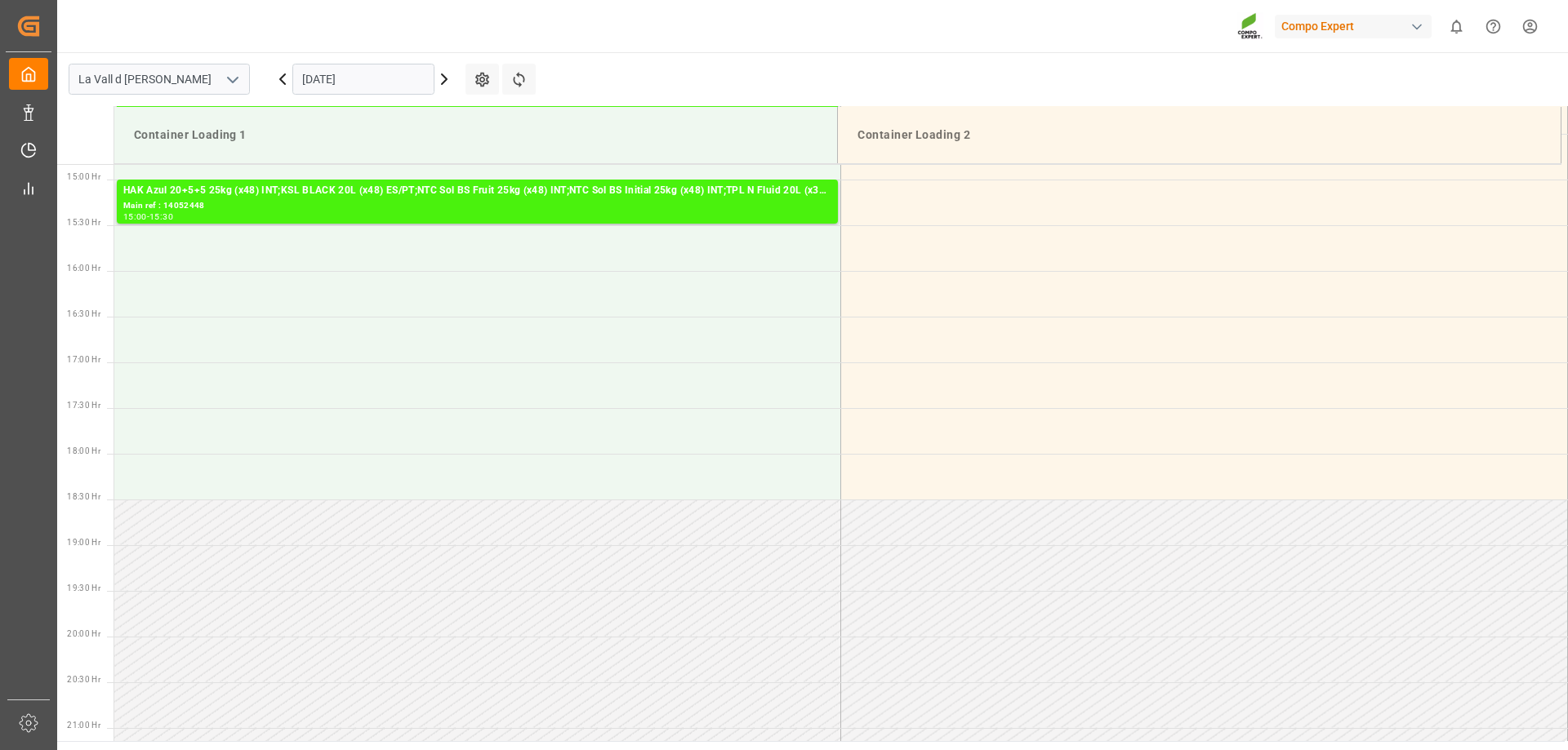
scroll to position [1360, 0]
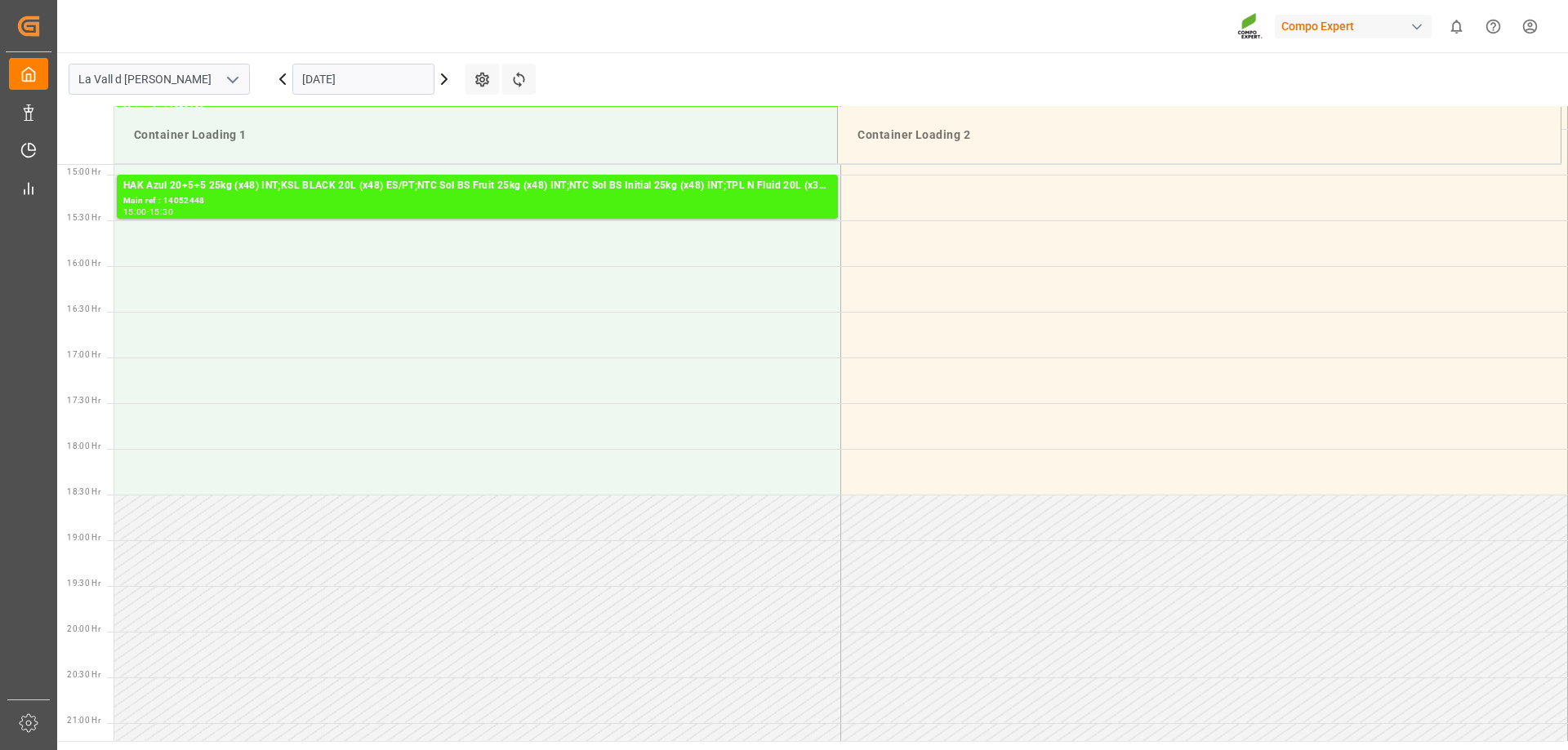
click at [415, 74] on input "[DATE]" at bounding box center [363, 78] width 142 height 31
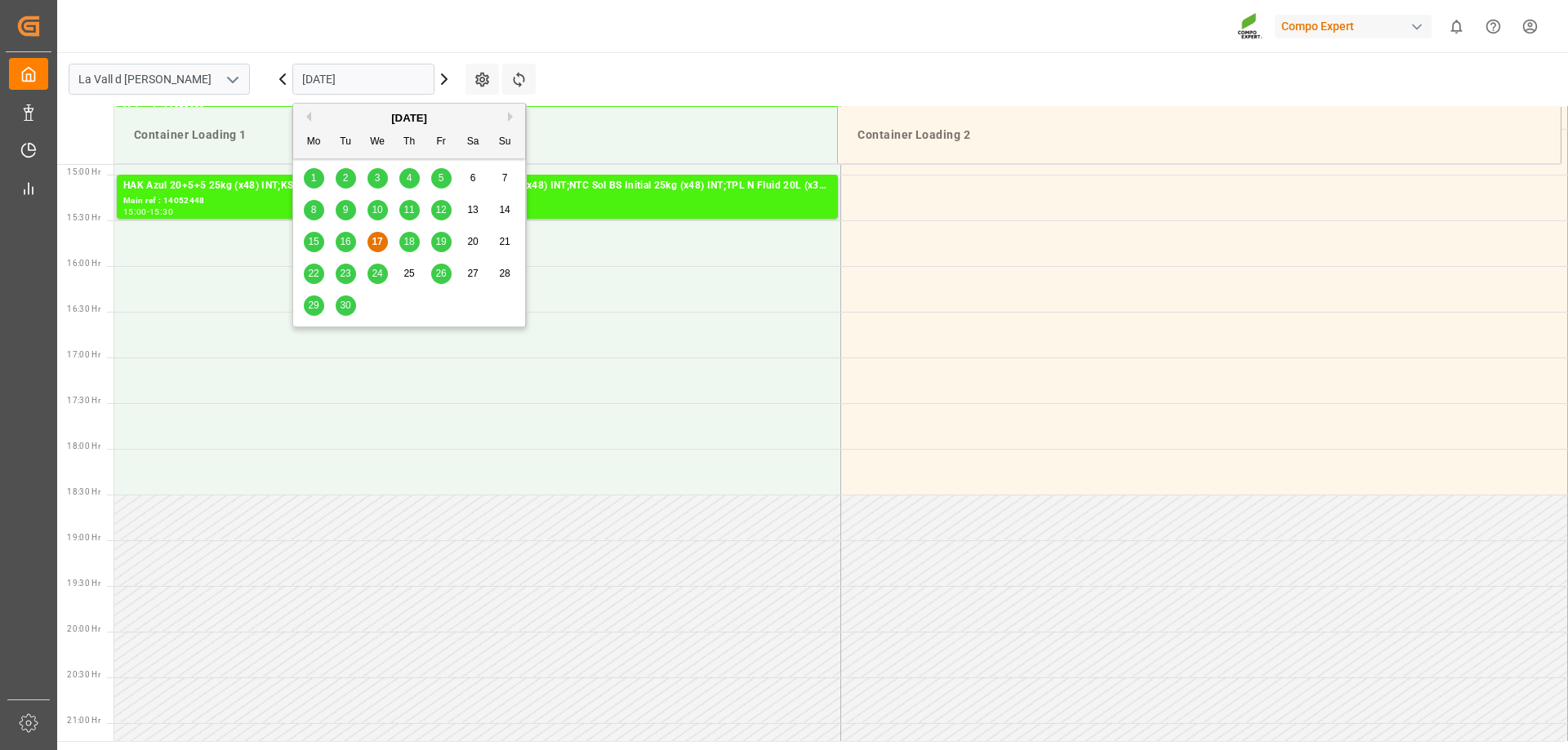
click at [407, 242] on span "18" at bounding box center [408, 241] width 10 height 11
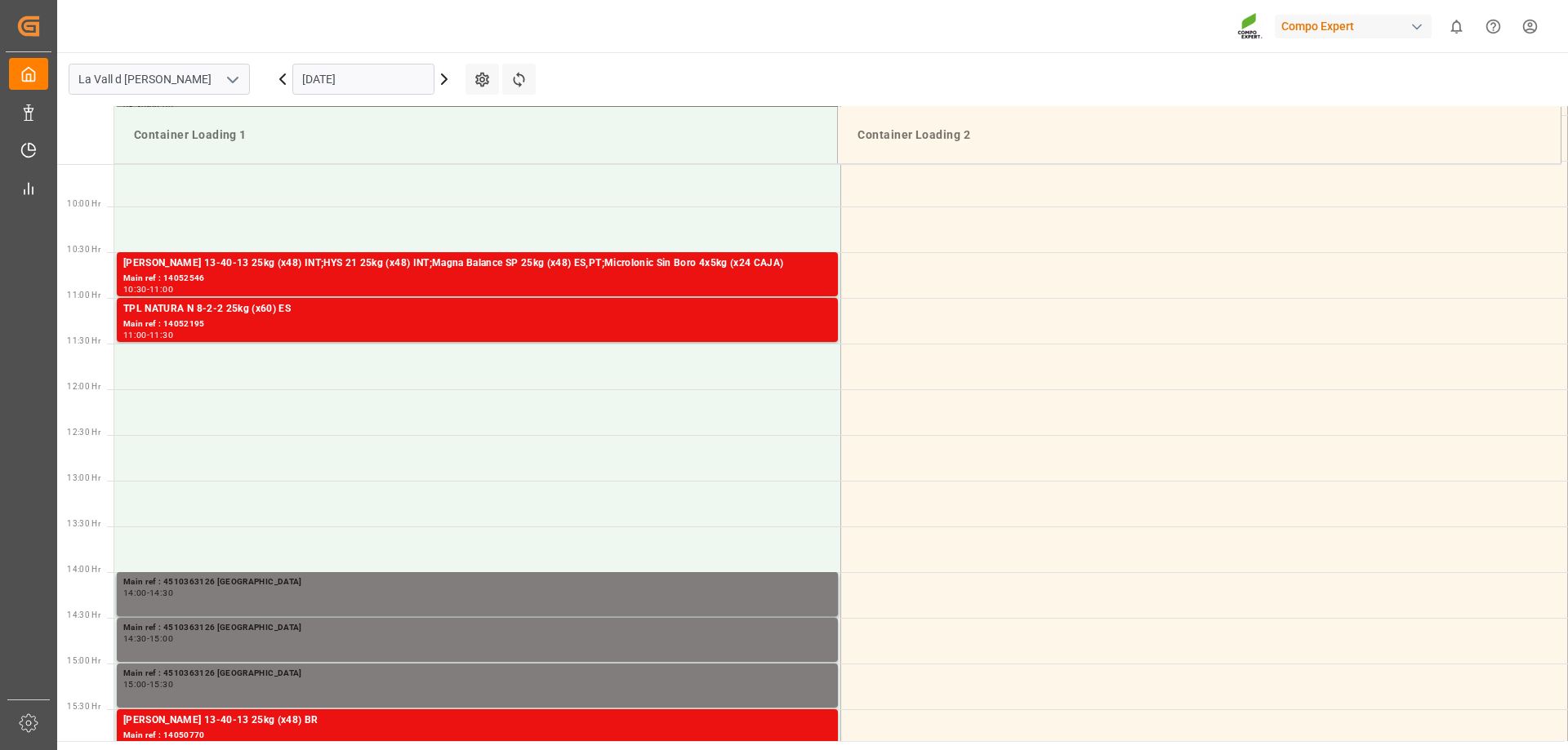
scroll to position [871, 0]
click at [174, 549] on td at bounding box center [478, 550] width 727 height 46
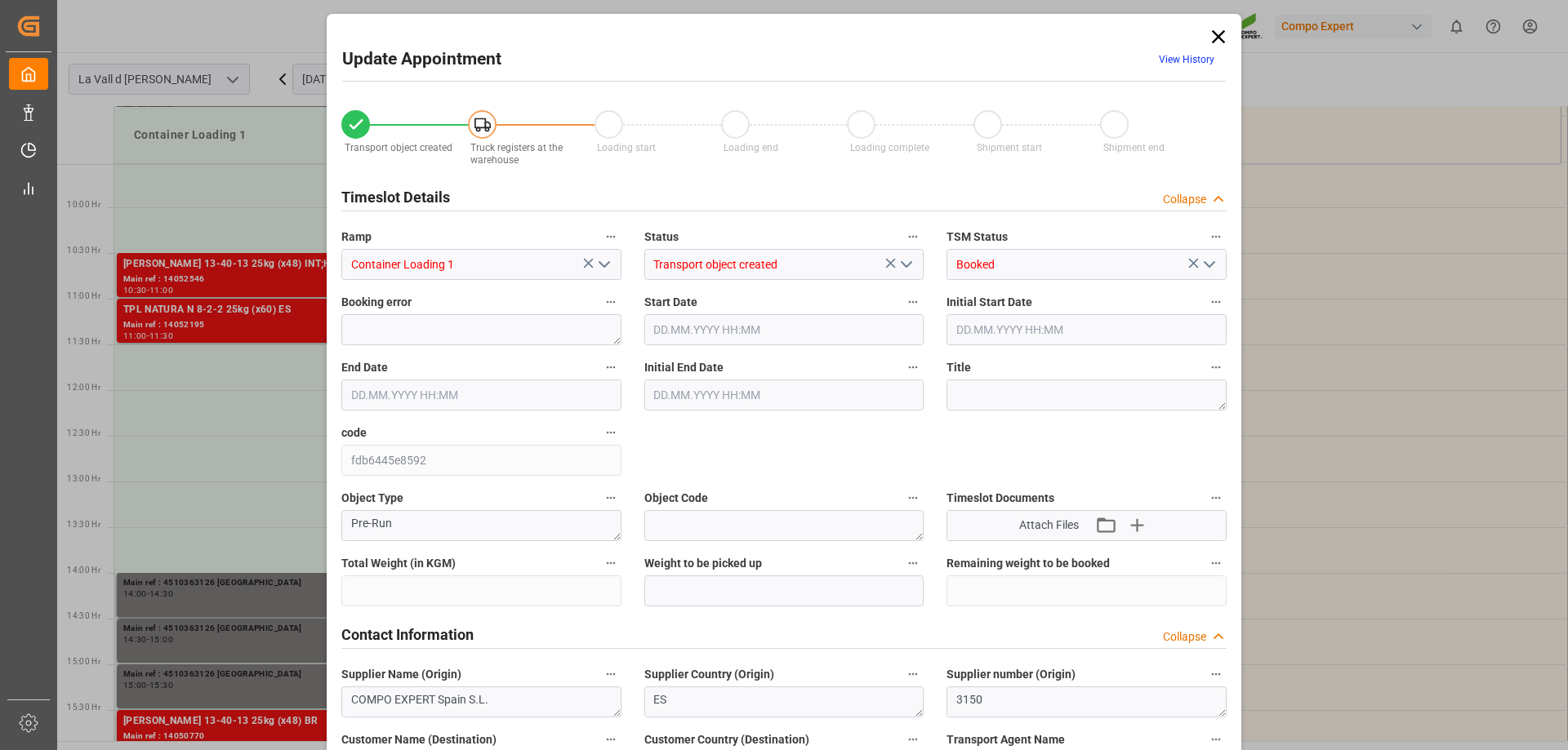
type input "20626.12"
type input "40"
type input "[DATE] 13:30"
type input "[DATE] 14:00"
type input "[DATE] 16:24"
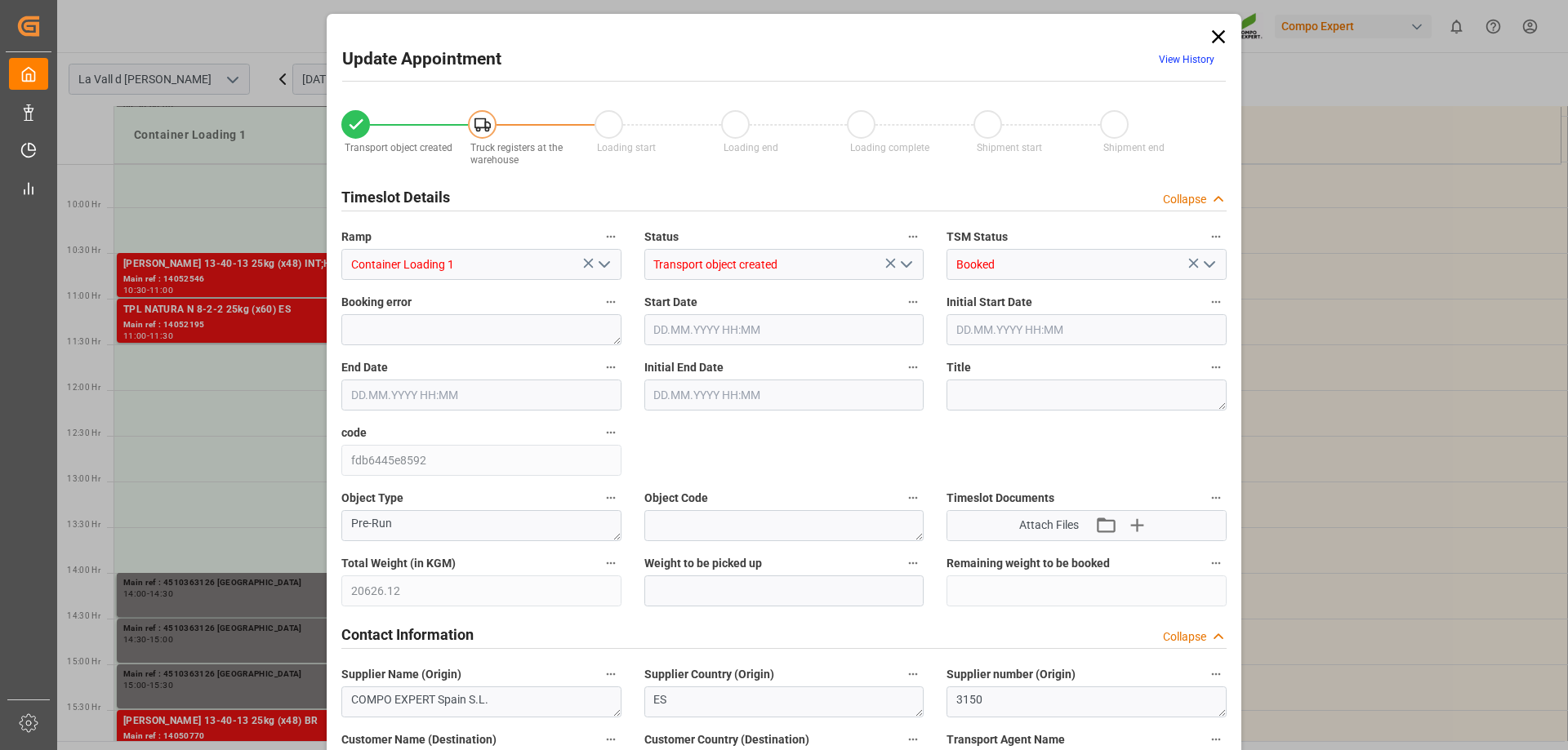
type input "[DATE] 14:28"
click at [701, 585] on input "text" at bounding box center [784, 590] width 280 height 31
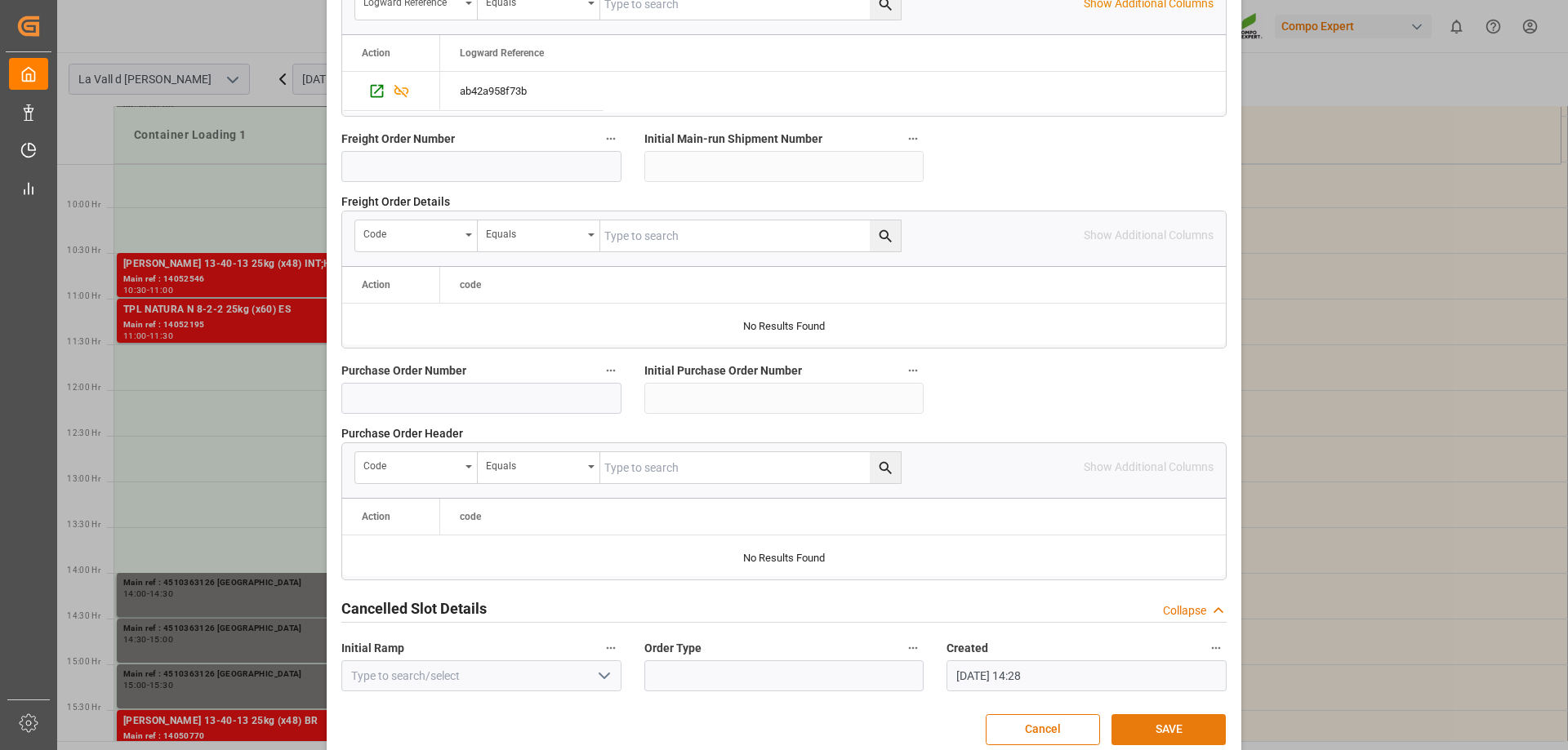
scroll to position [1515, 0]
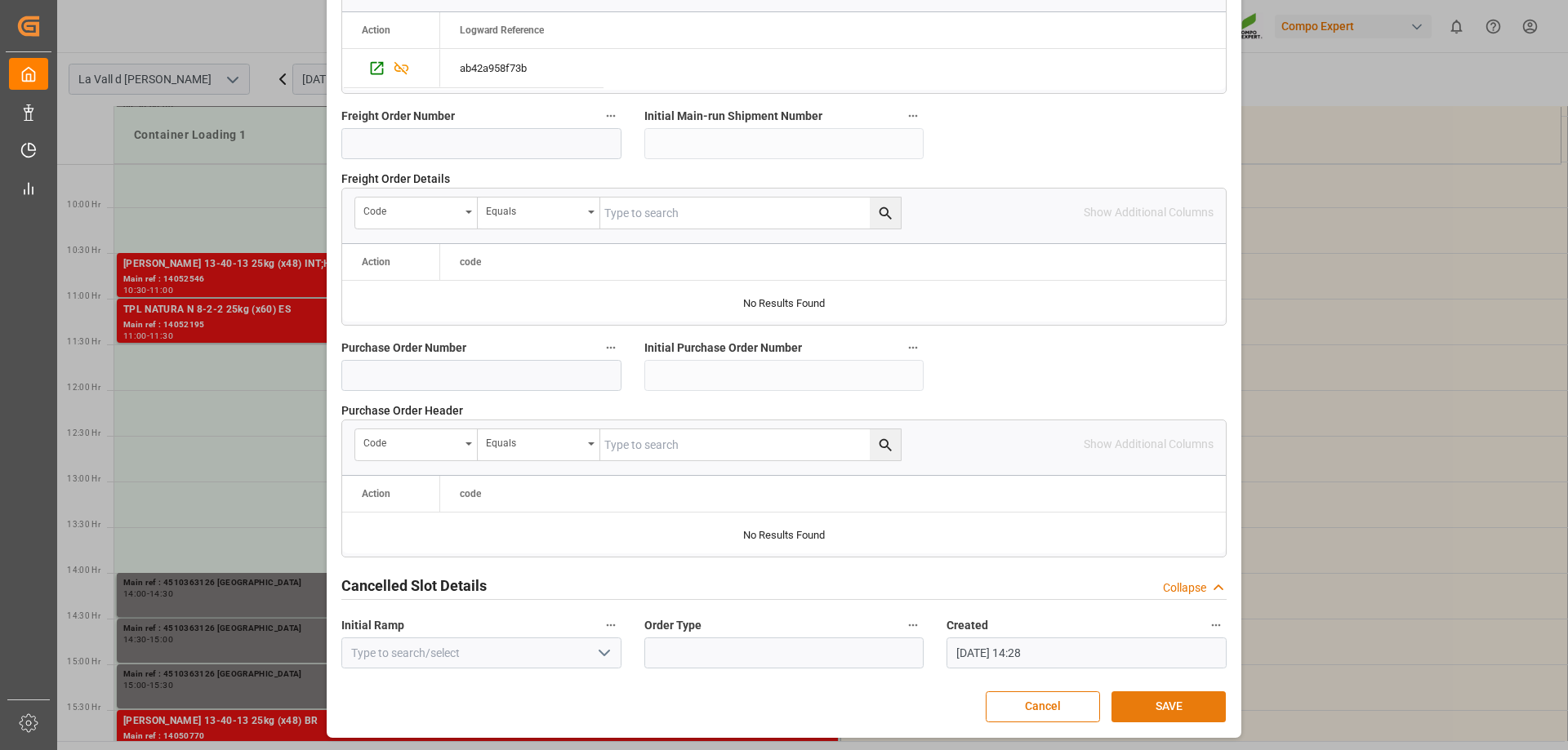
type input "20626.12"
click at [1156, 697] on button "SAVE" at bounding box center [1169, 706] width 115 height 31
